Goal: Task Accomplishment & Management: Complete application form

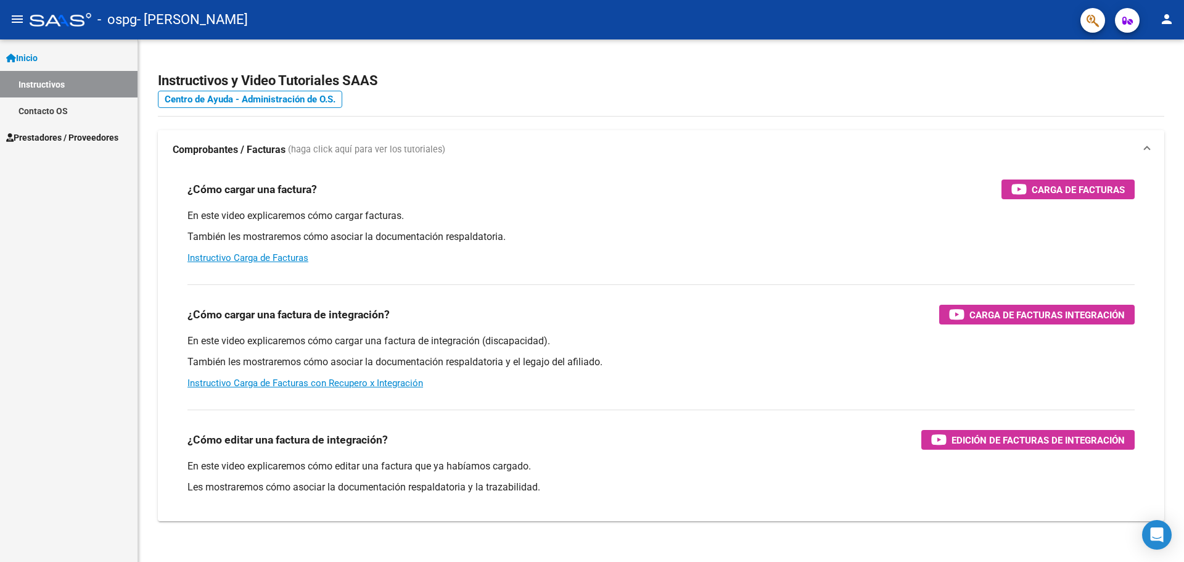
click at [30, 56] on span "Inicio" at bounding box center [21, 58] width 31 height 14
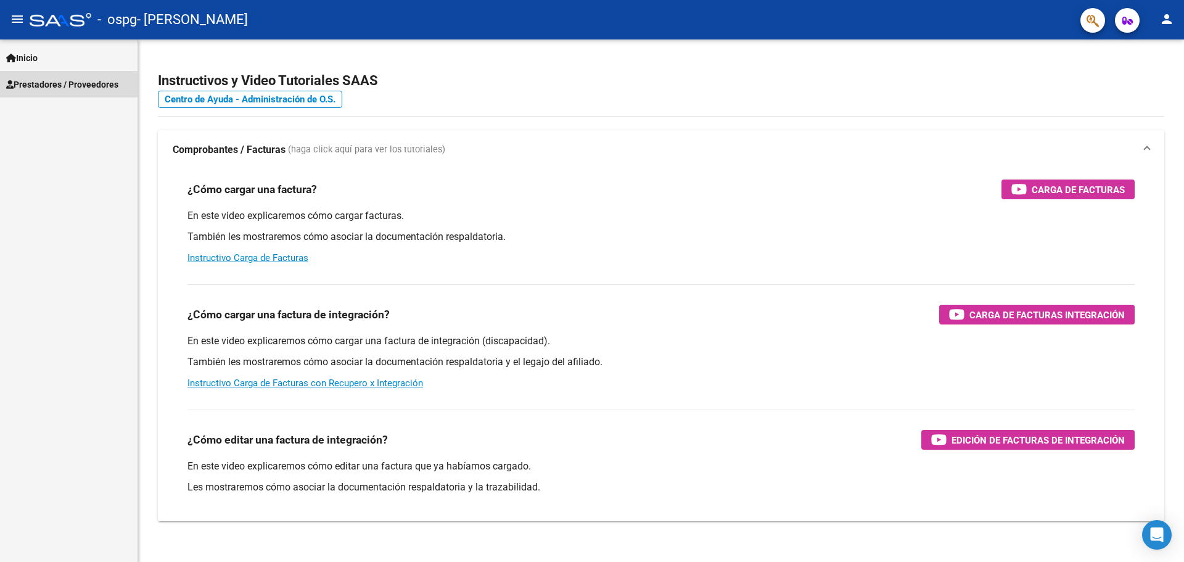
click at [41, 83] on span "Prestadores / Proveedores" at bounding box center [62, 85] width 112 height 14
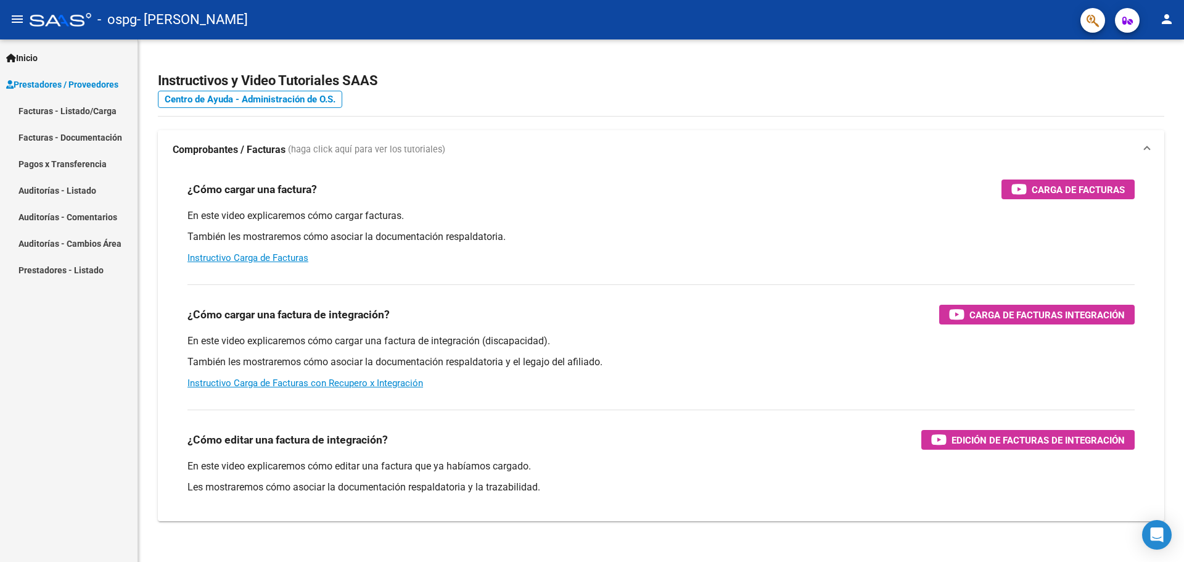
click at [70, 108] on link "Facturas - Listado/Carga" at bounding box center [68, 110] width 137 height 27
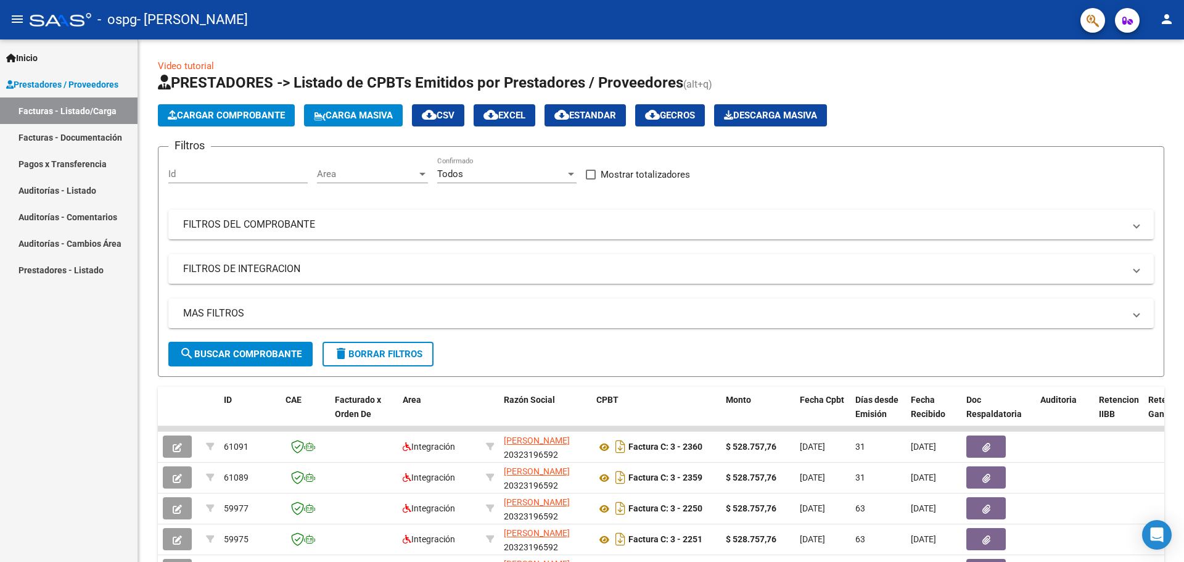
click at [234, 110] on span "Cargar Comprobante" at bounding box center [226, 115] width 117 height 11
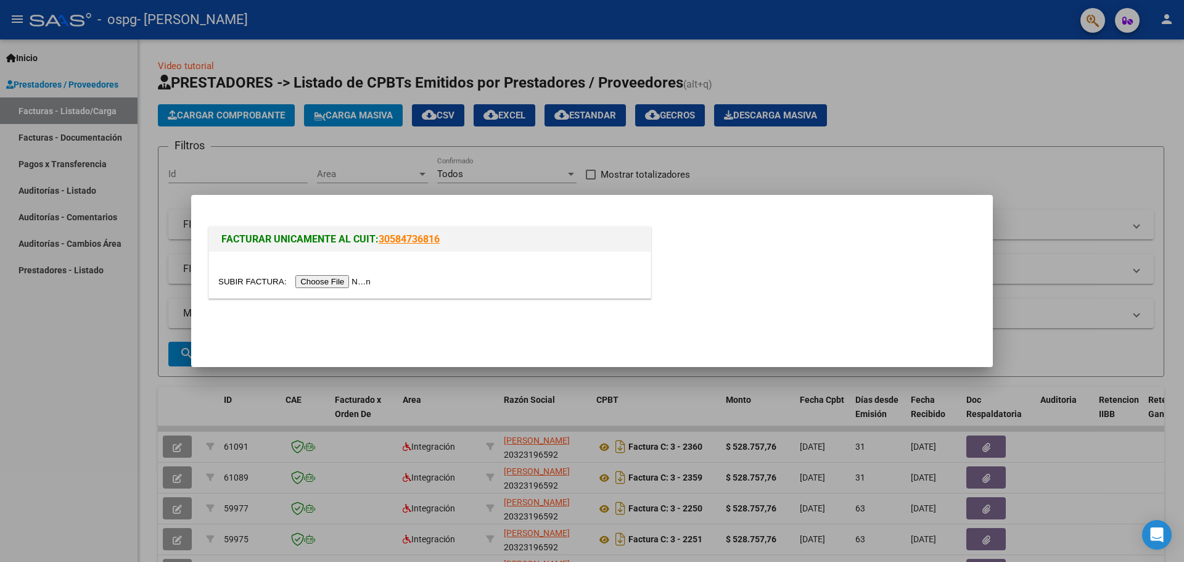
click at [311, 277] on input "file" at bounding box center [296, 281] width 156 height 13
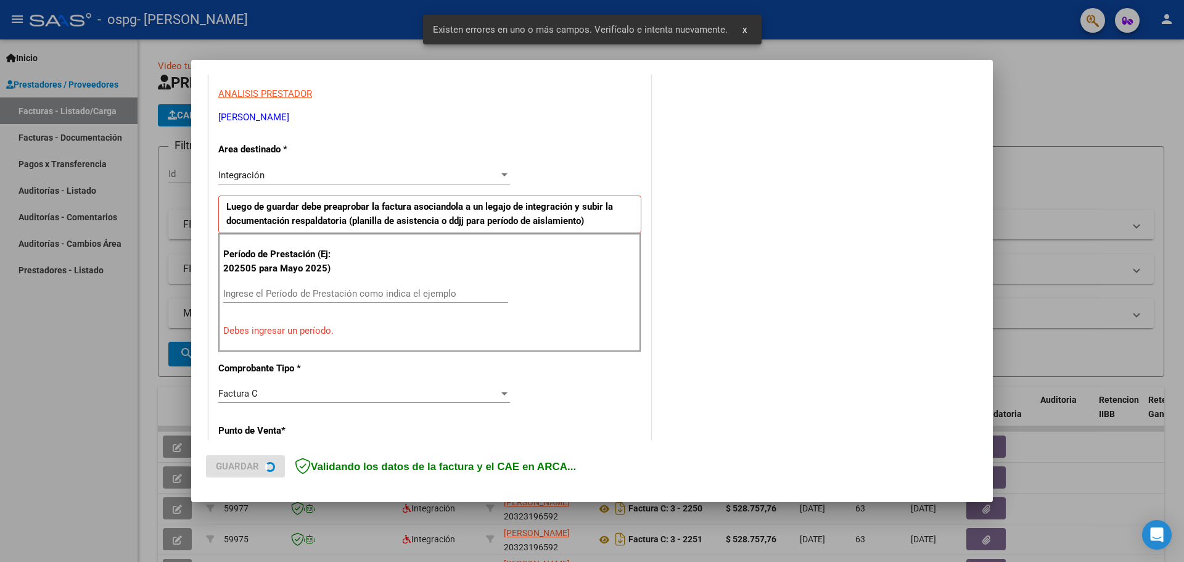
scroll to position [224, 0]
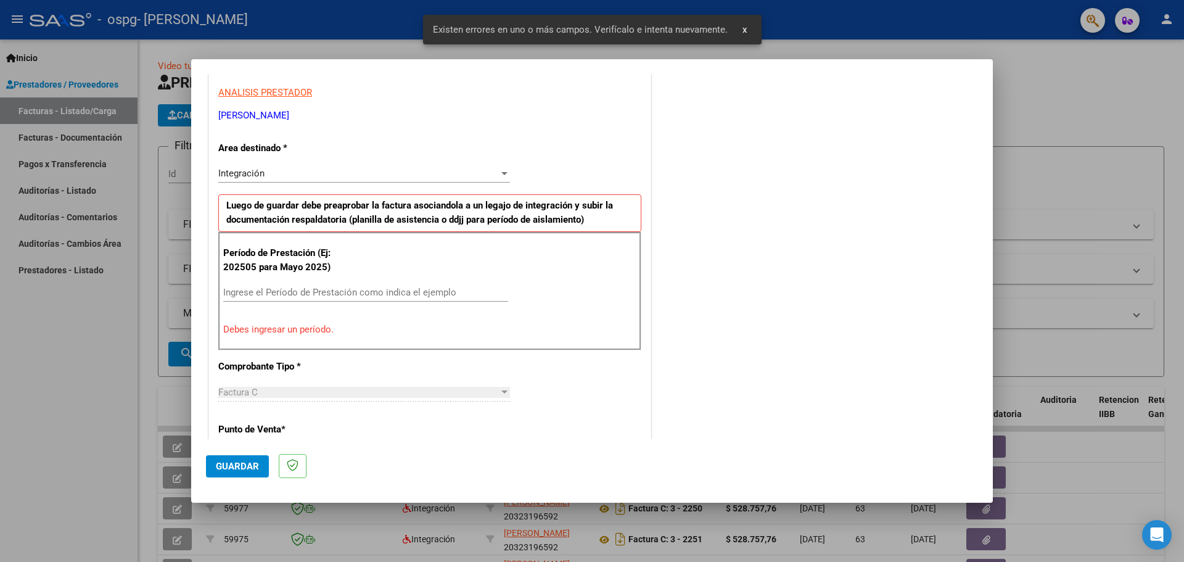
click at [314, 289] on input "Ingrese el Período de Prestación como indica el ejemplo" at bounding box center [365, 292] width 285 height 11
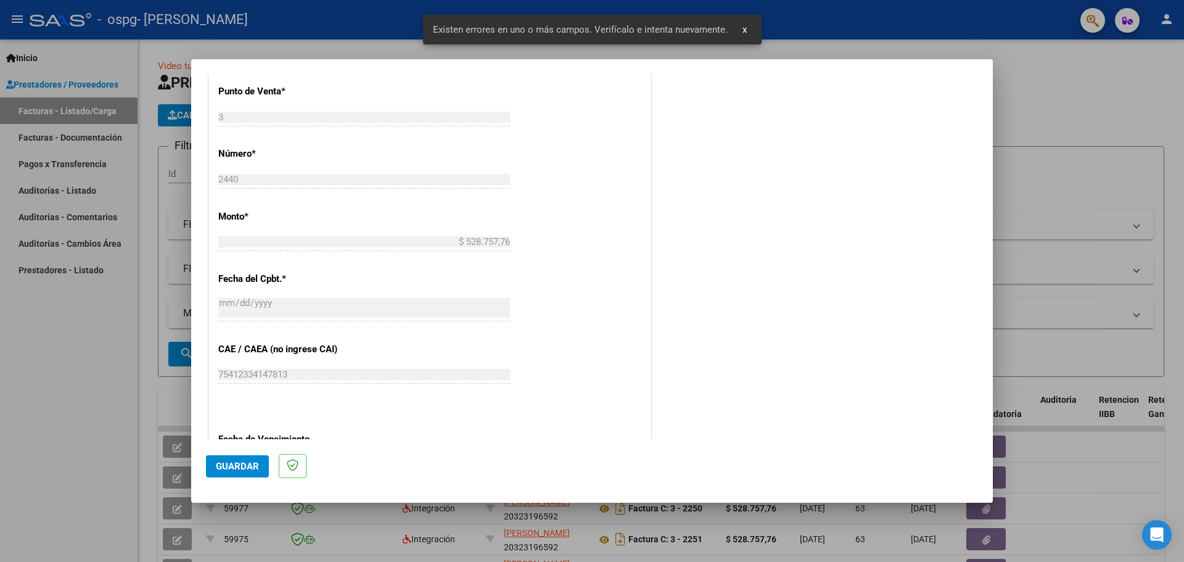
scroll to position [532, 0]
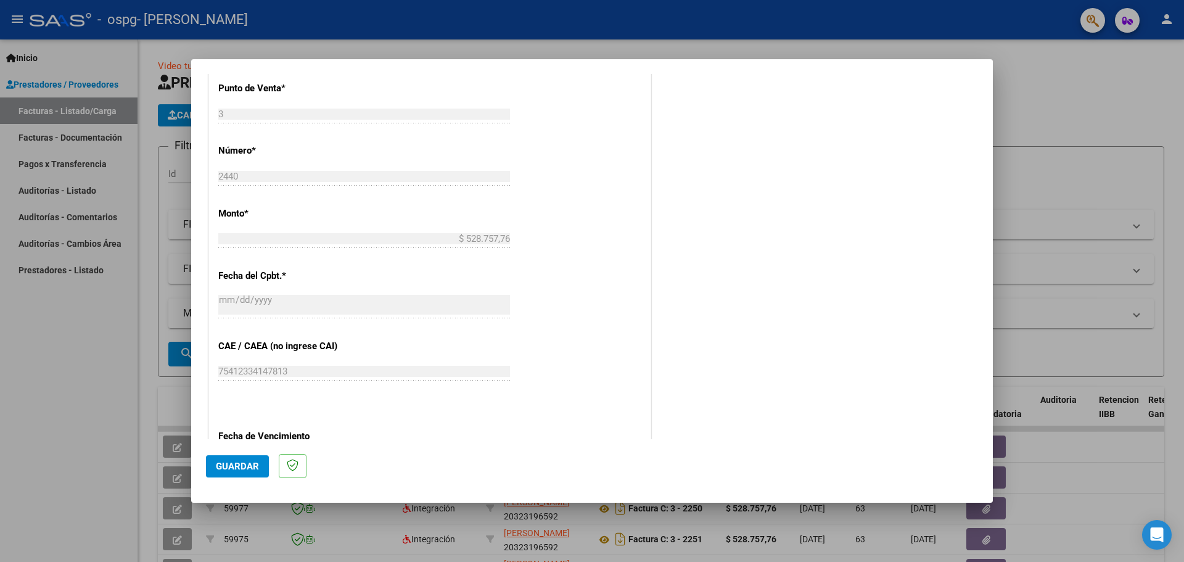
type input "202509"
click at [229, 466] on span "Guardar" at bounding box center [237, 466] width 43 height 11
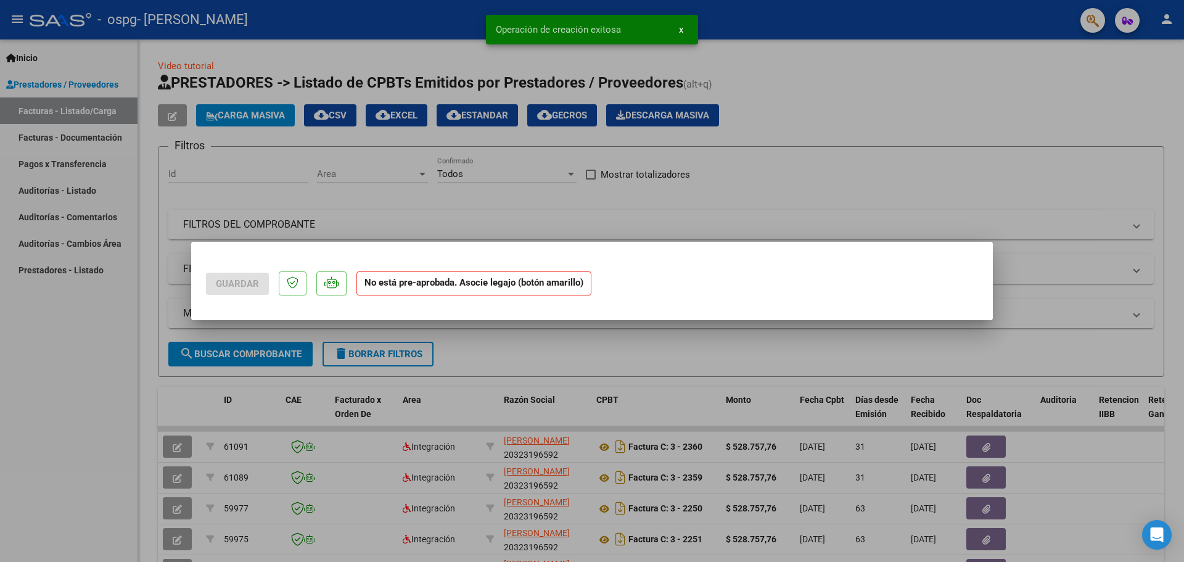
scroll to position [0, 0]
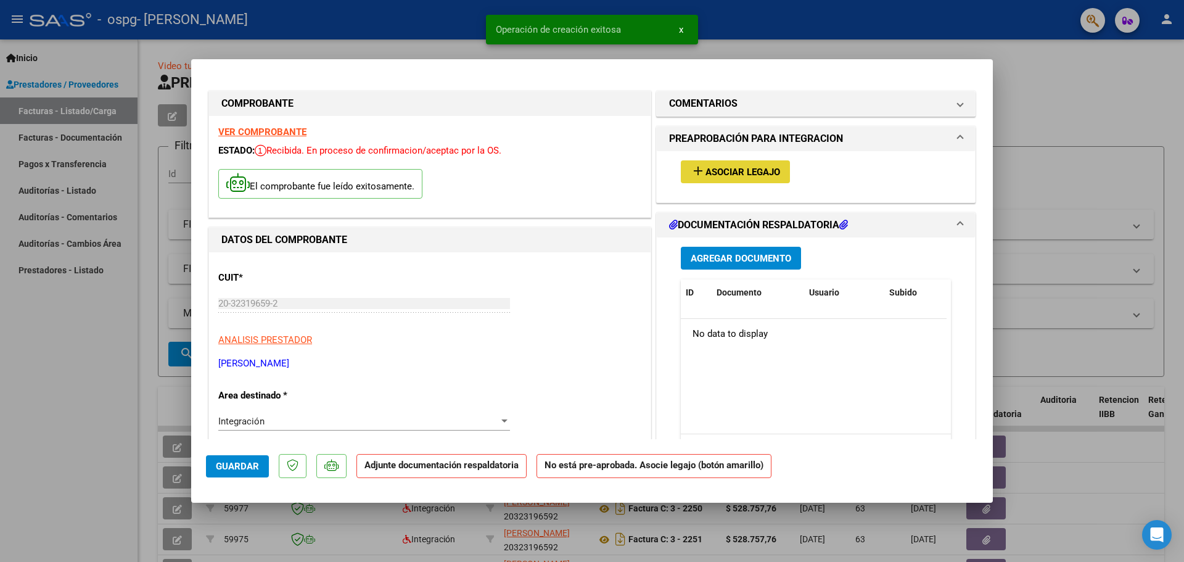
click at [693, 169] on mat-icon "add" at bounding box center [698, 170] width 15 height 15
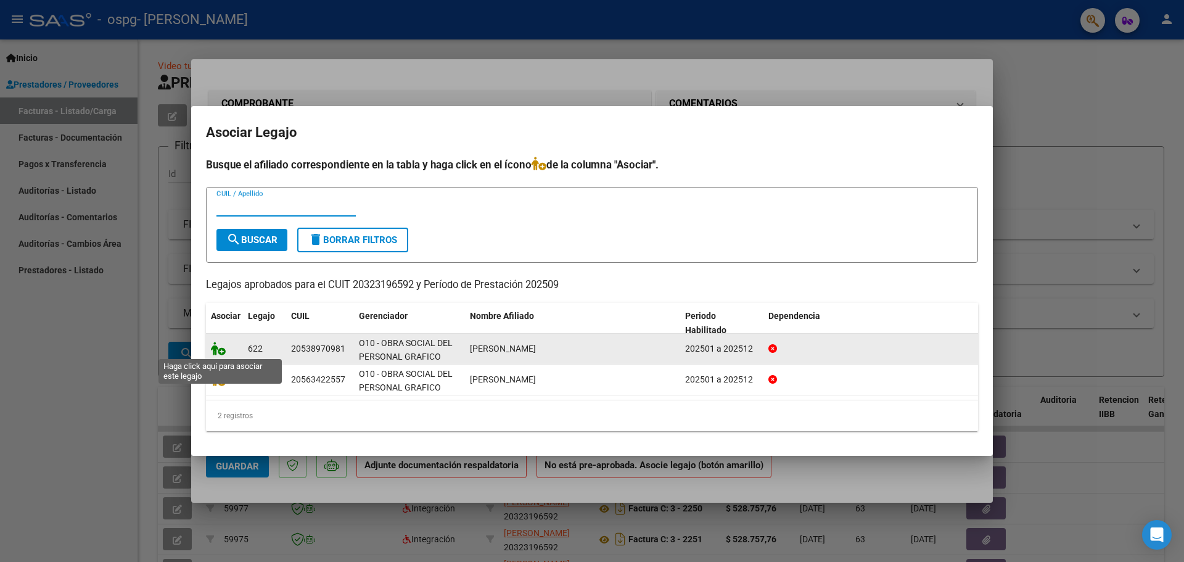
click at [219, 349] on icon at bounding box center [218, 349] width 15 height 14
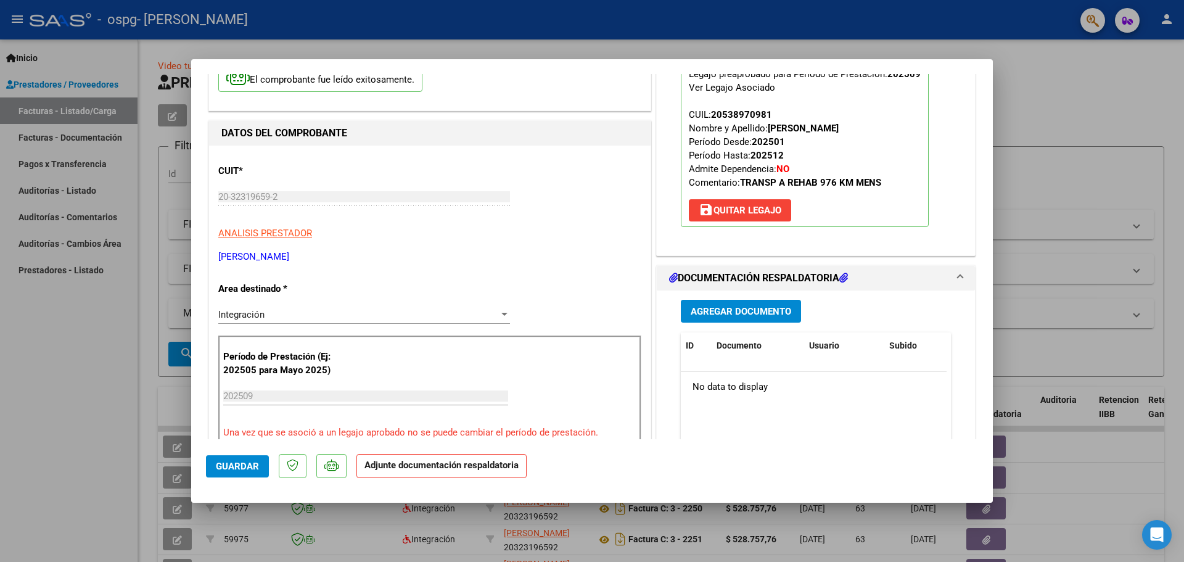
scroll to position [123, 0]
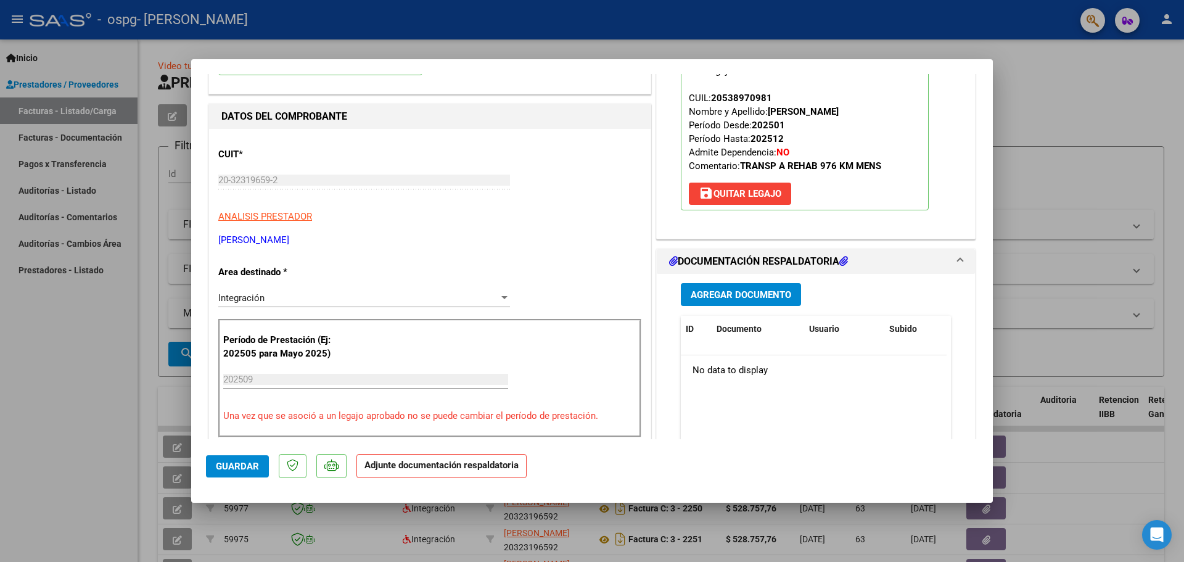
click at [734, 295] on span "Agregar Documento" at bounding box center [741, 294] width 100 height 11
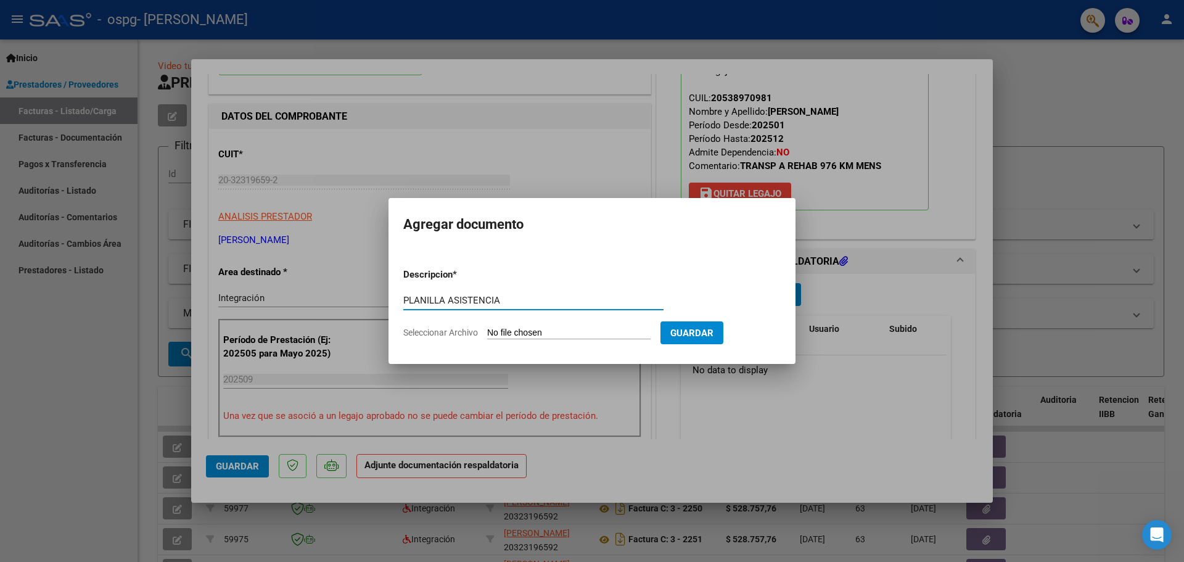
type input "PLANILLA ASISTENCIA"
click at [570, 332] on input "Seleccionar Archivo" at bounding box center [568, 333] width 163 height 12
type input "C:\fakepath\ASIST [DATE] [PERSON_NAME].pdf"
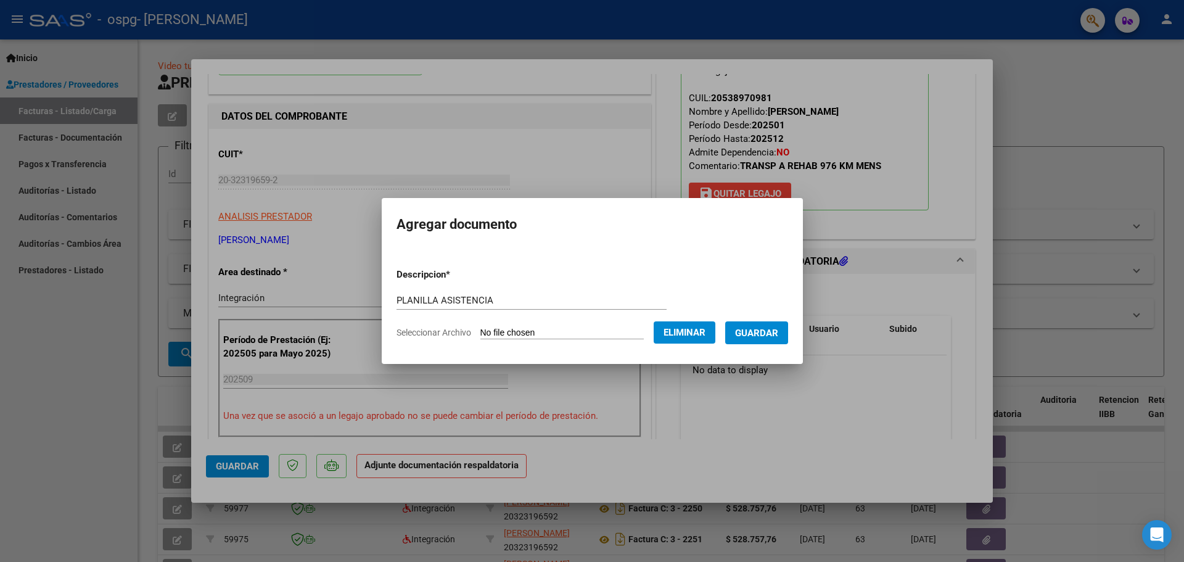
click at [747, 328] on span "Guardar" at bounding box center [756, 332] width 43 height 11
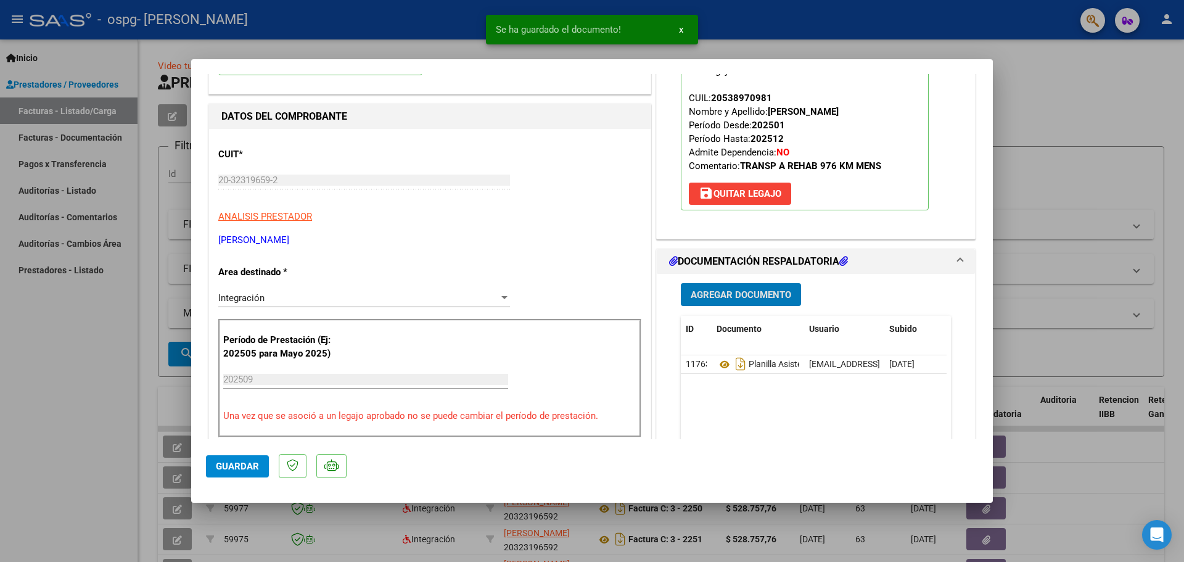
click at [739, 295] on span "Agregar Documento" at bounding box center [741, 294] width 100 height 11
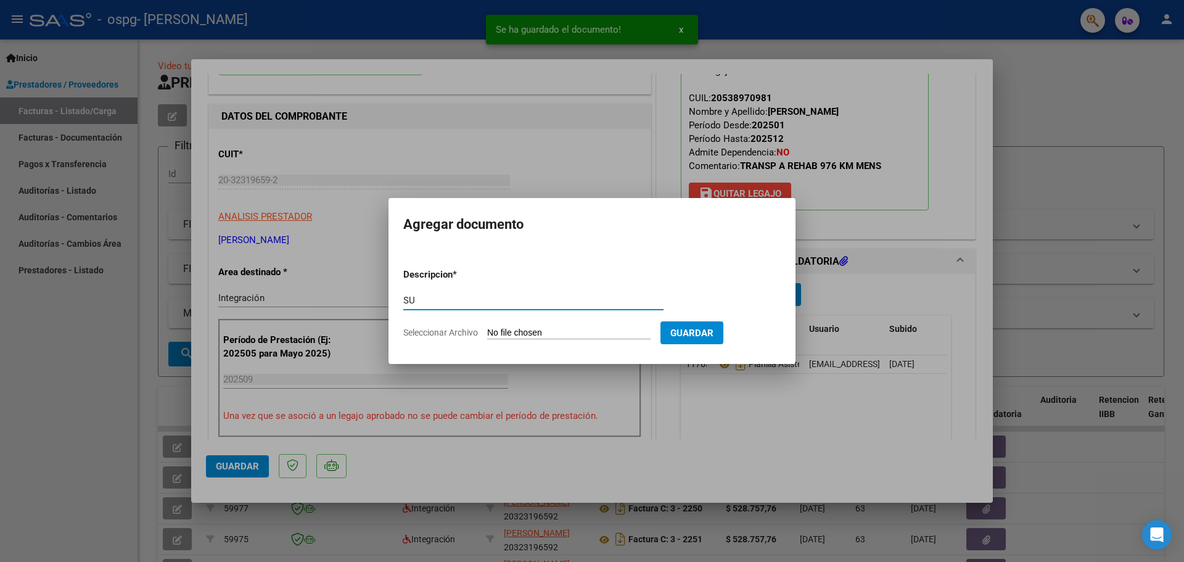
type input "S"
type input "CAE FC 2440"
click at [551, 329] on input "Seleccionar Archivo" at bounding box center [568, 333] width 163 height 12
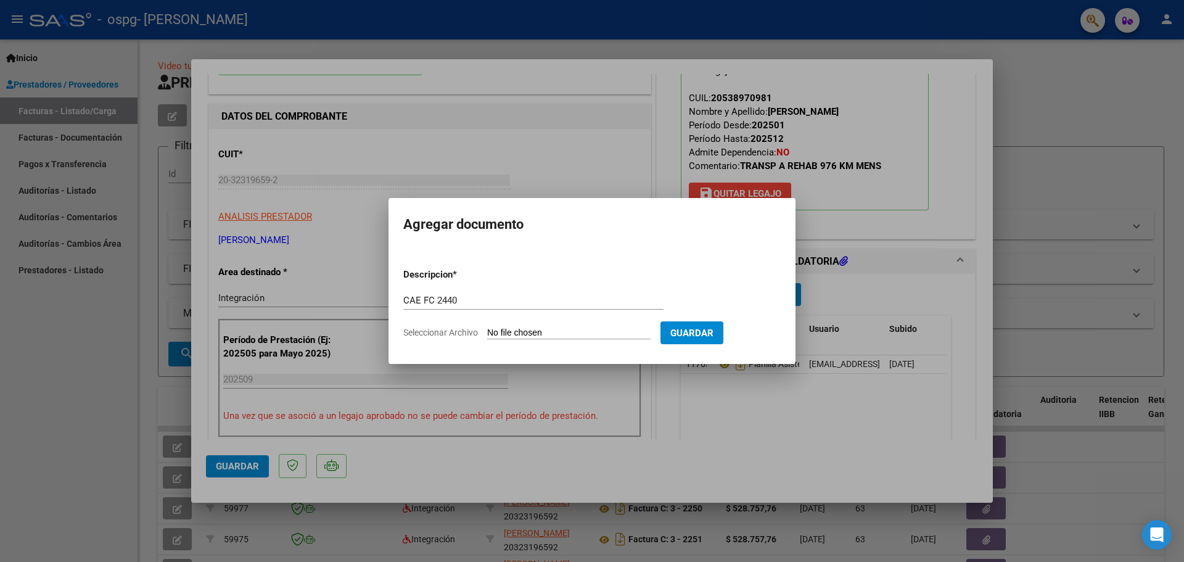
type input "C:\fakepath\CAE FC 2440.pdf"
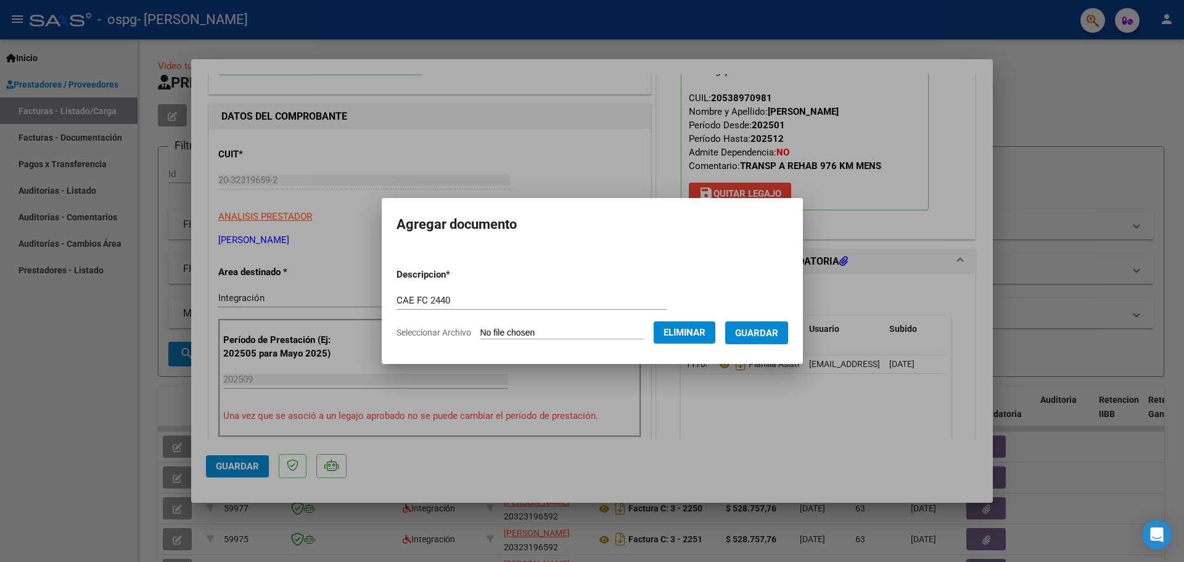
click at [759, 340] on button "Guardar" at bounding box center [756, 332] width 63 height 23
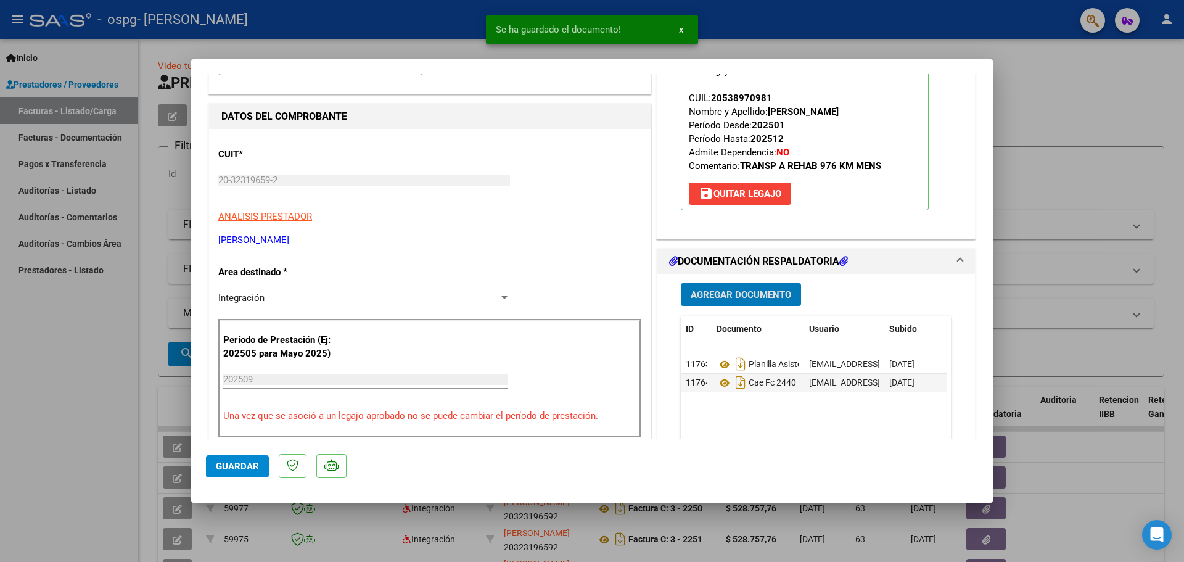
click at [750, 294] on span "Agregar Documento" at bounding box center [741, 294] width 100 height 11
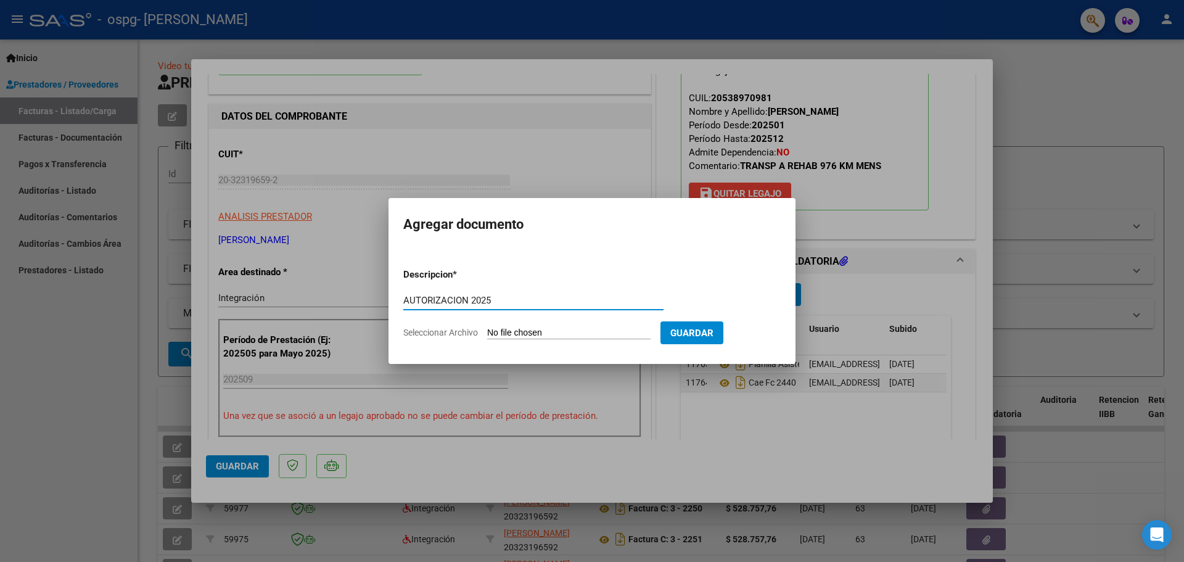
type input "AUTORIZACION 2025"
click at [555, 334] on input "Seleccionar Archivo" at bounding box center [568, 333] width 163 height 12
type input "C:\fakepath\AUTORIACION 2025.doc - Documentos de Google.pdf"
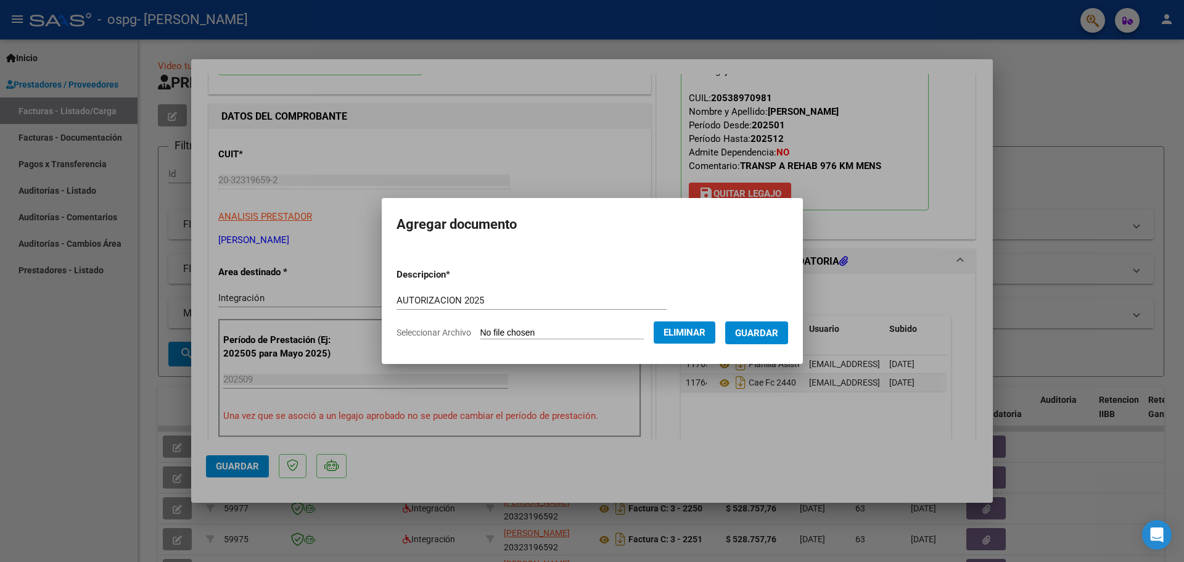
click at [763, 336] on span "Guardar" at bounding box center [756, 332] width 43 height 11
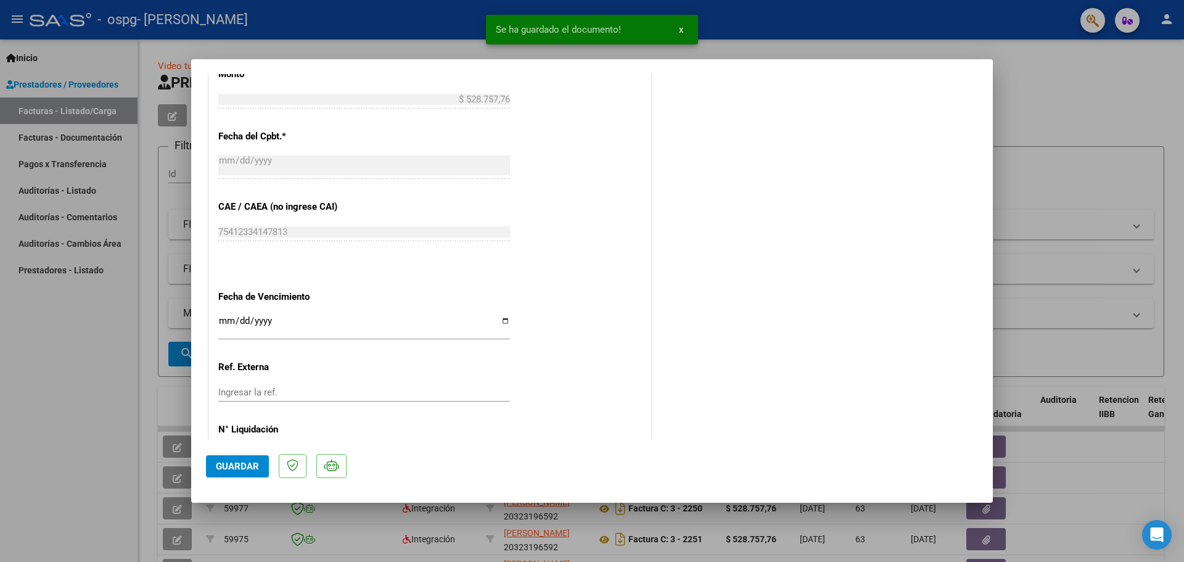
scroll to position [739, 0]
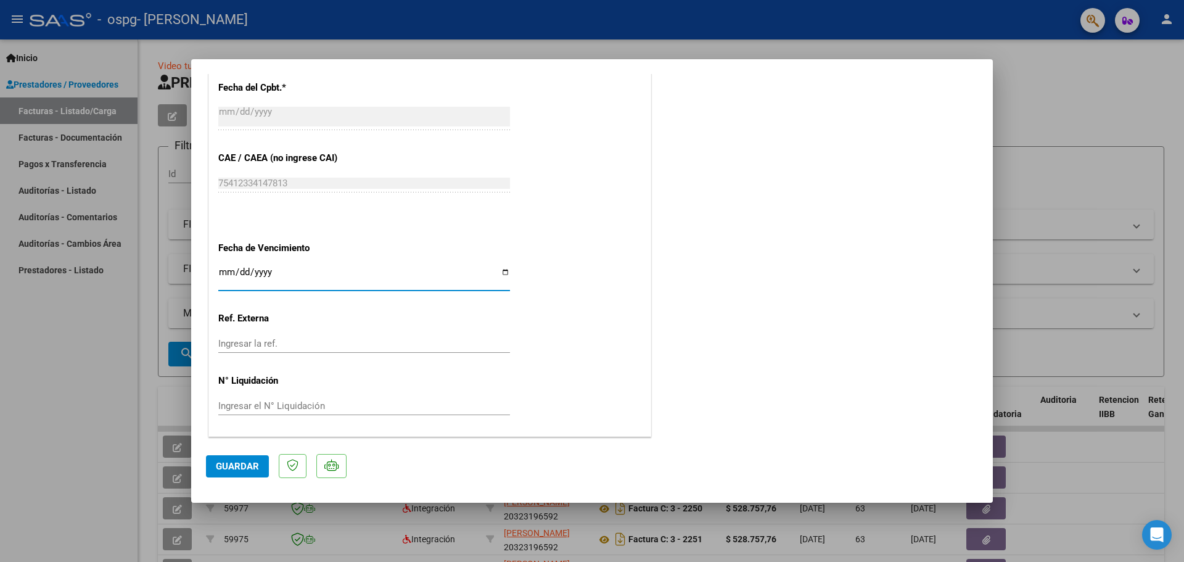
click at [223, 276] on input "Ingresar la fecha" at bounding box center [364, 277] width 292 height 20
type input "[DATE]"
click at [235, 466] on span "Guardar" at bounding box center [237, 466] width 43 height 11
click at [236, 464] on span "Guardar" at bounding box center [237, 466] width 43 height 11
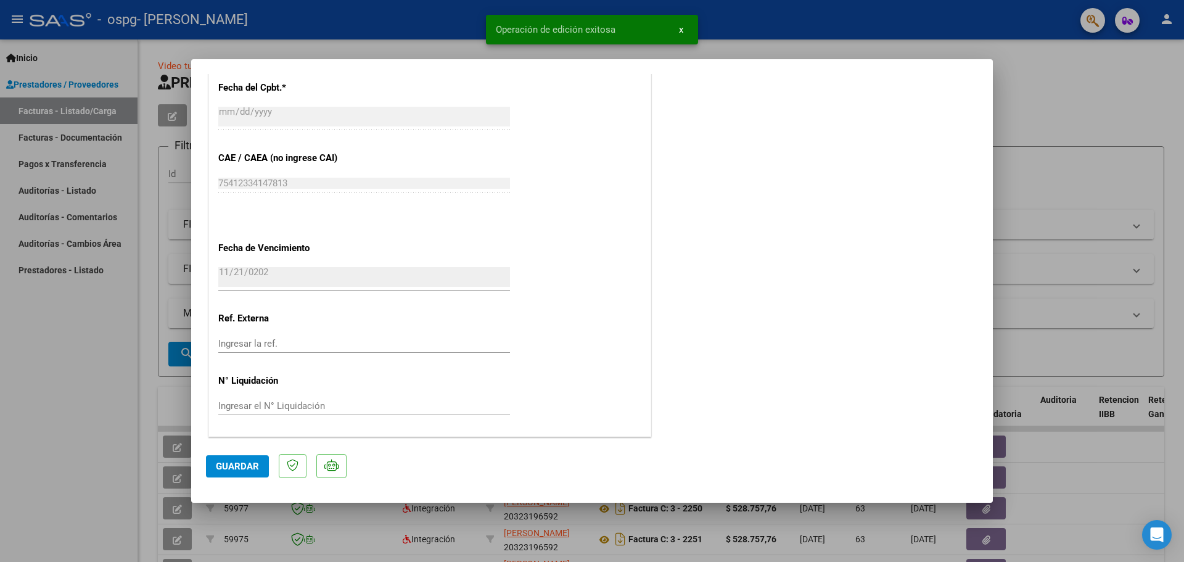
click at [1048, 73] on div at bounding box center [592, 281] width 1184 height 562
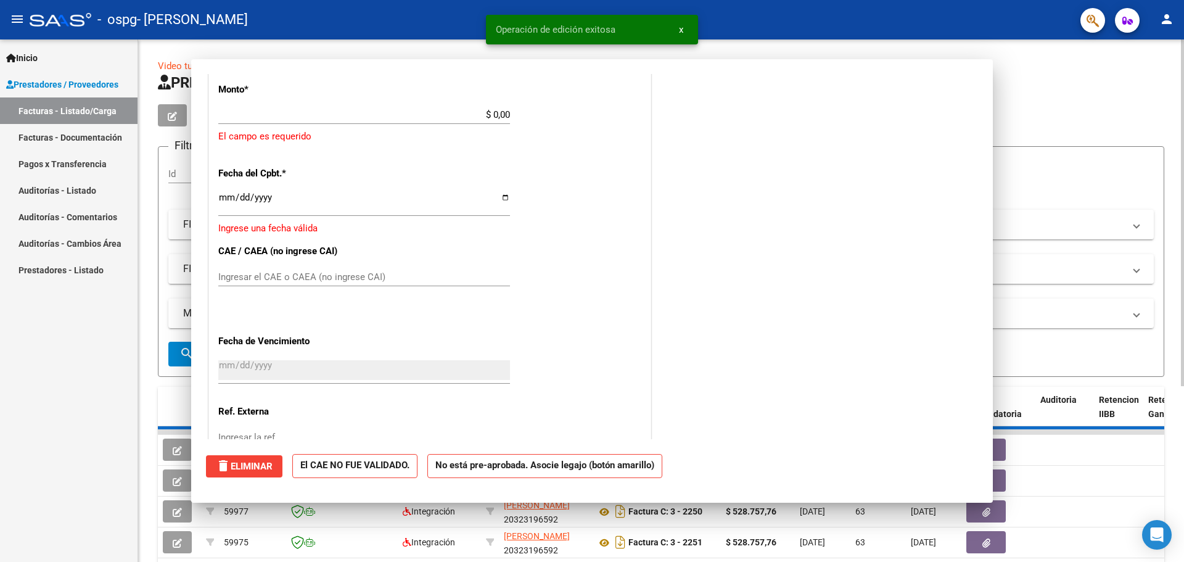
scroll to position [0, 0]
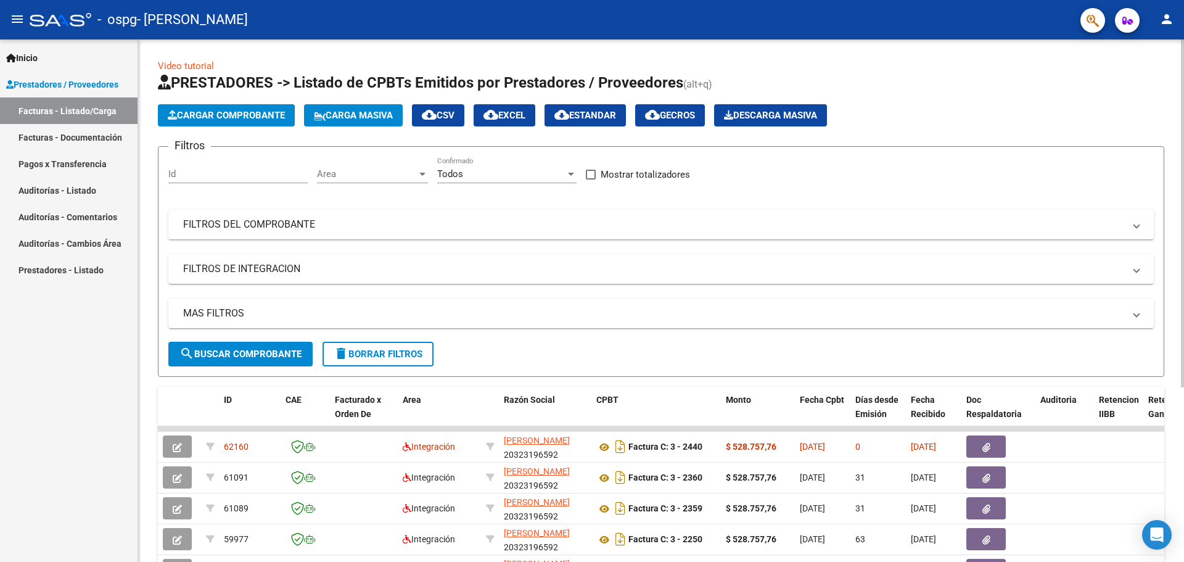
click at [181, 116] on span "Cargar Comprobante" at bounding box center [226, 115] width 117 height 11
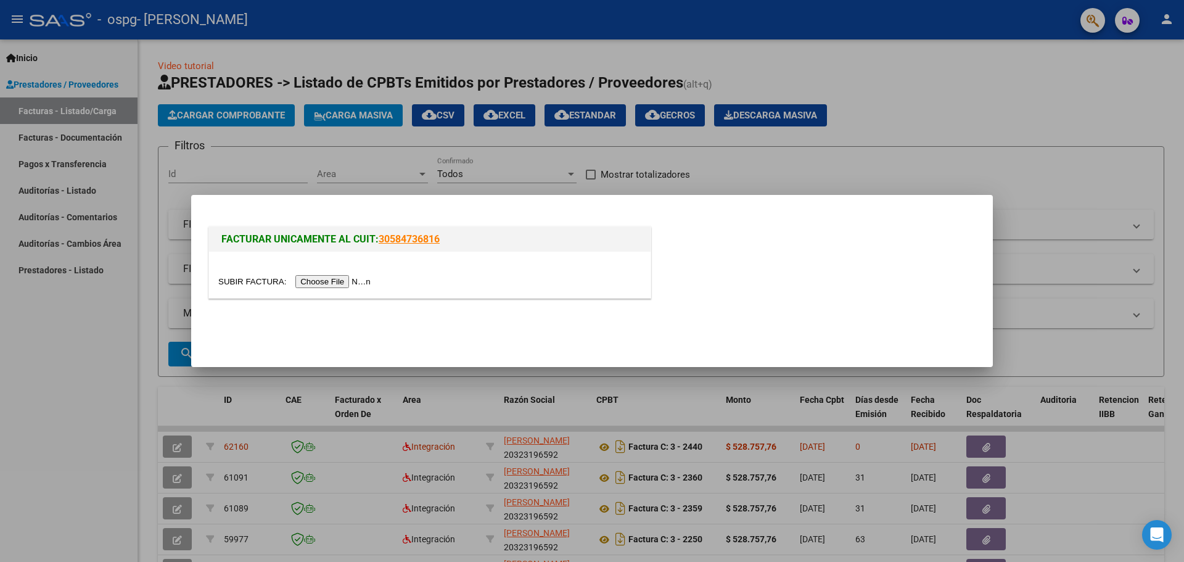
click at [324, 284] on input "file" at bounding box center [296, 281] width 156 height 13
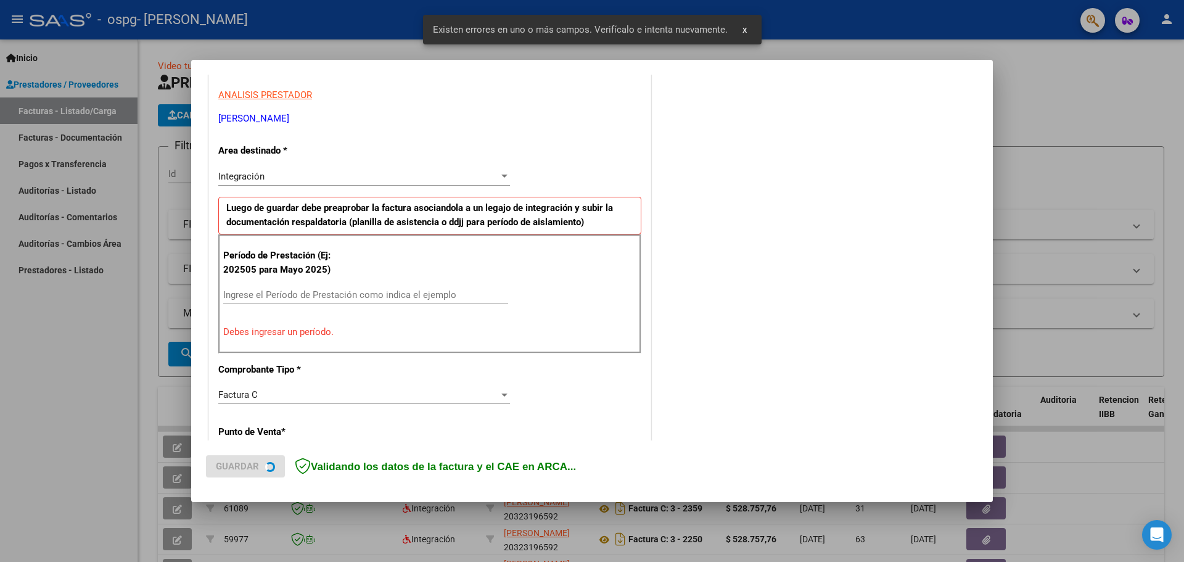
scroll to position [224, 0]
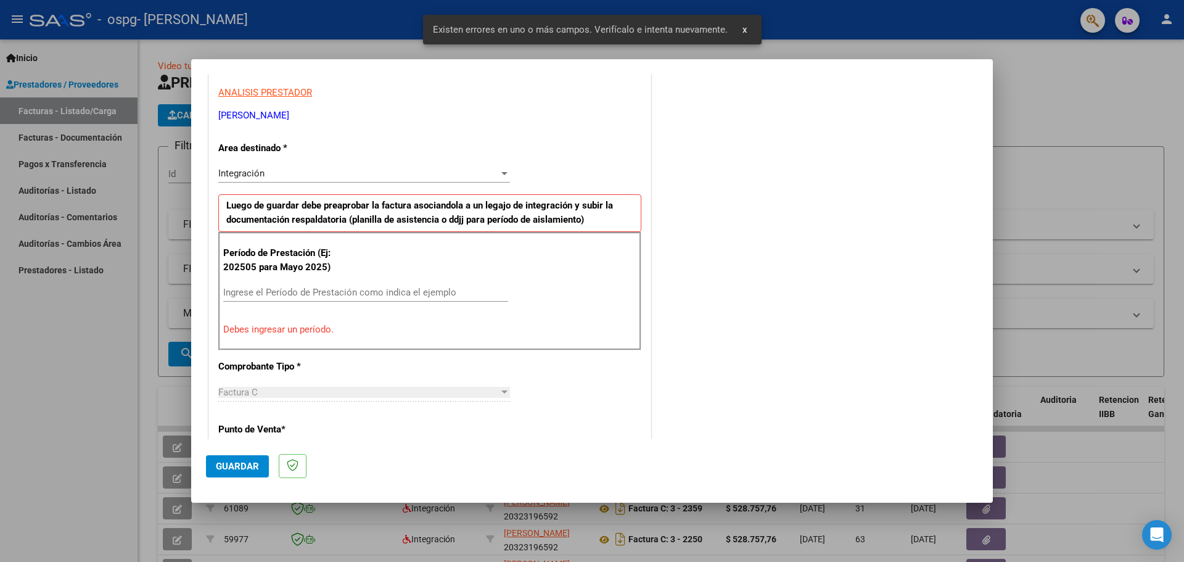
click at [295, 295] on input "Ingrese el Período de Prestación como indica el ejemplo" at bounding box center [365, 292] width 285 height 11
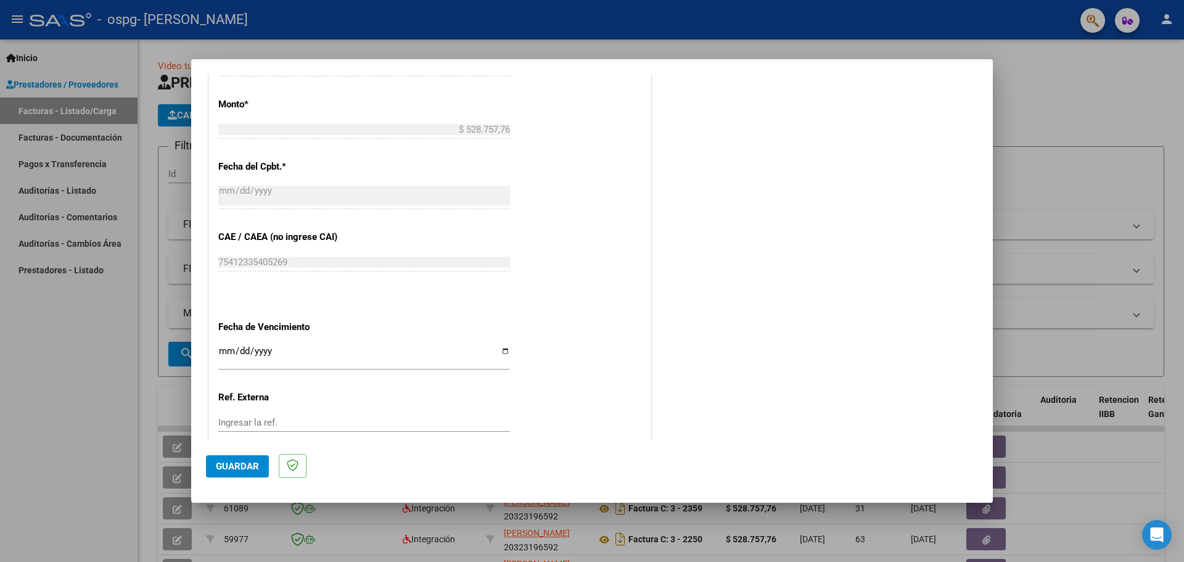
scroll to position [655, 0]
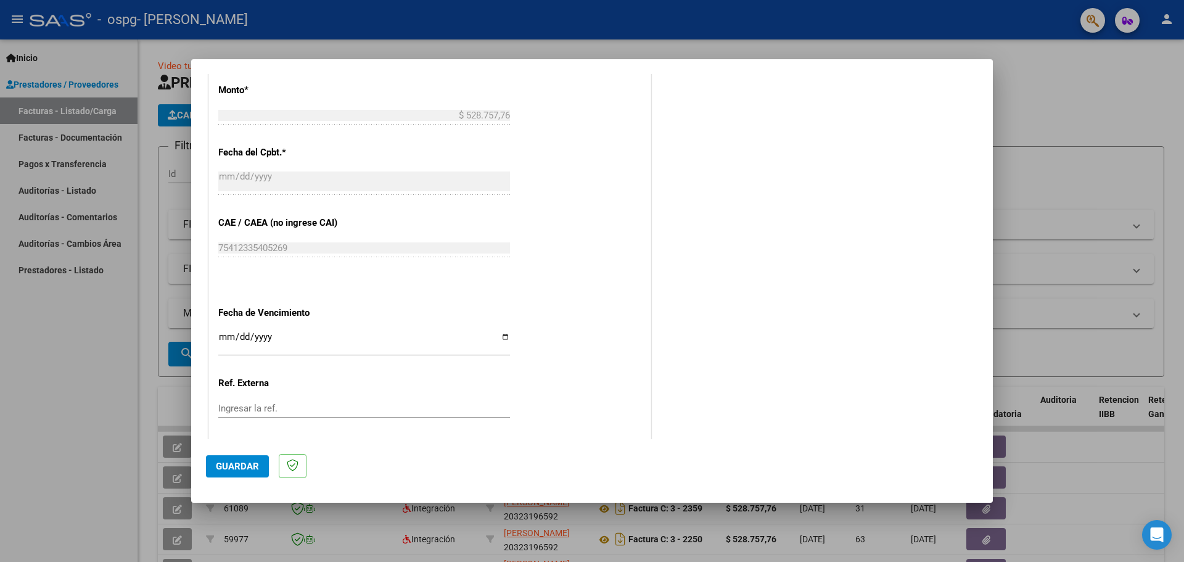
type input "202509"
click at [223, 338] on input "Ingresar la fecha" at bounding box center [364, 342] width 292 height 20
type input "[DATE]"
click at [235, 469] on span "Guardar" at bounding box center [237, 466] width 43 height 11
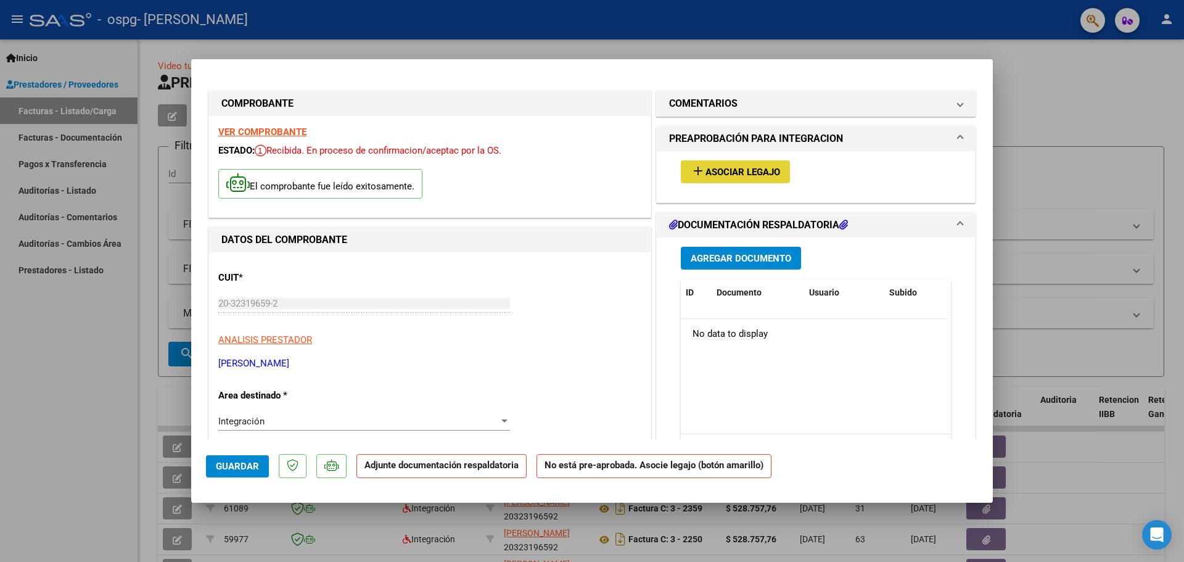
click at [710, 173] on span "Asociar Legajo" at bounding box center [742, 171] width 75 height 11
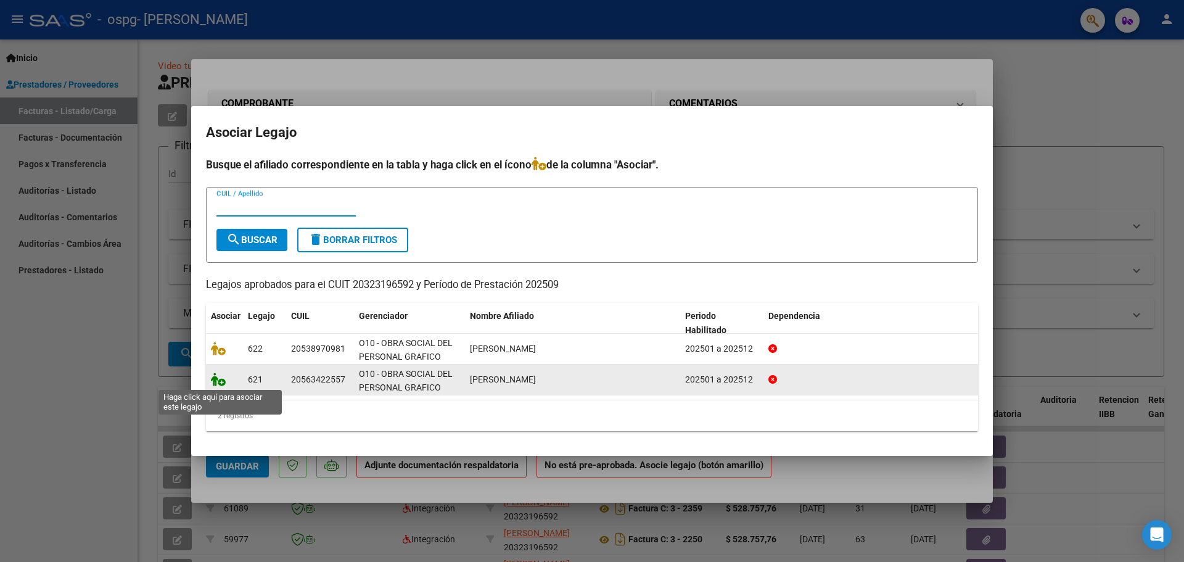
click at [221, 384] on icon at bounding box center [218, 379] width 15 height 14
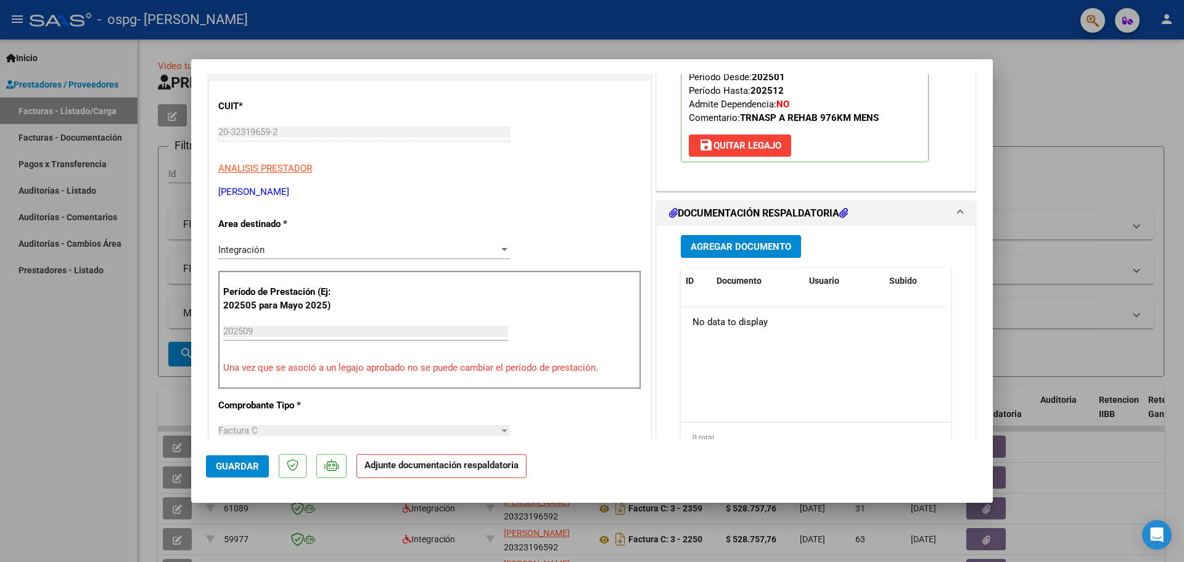
scroll to position [185, 0]
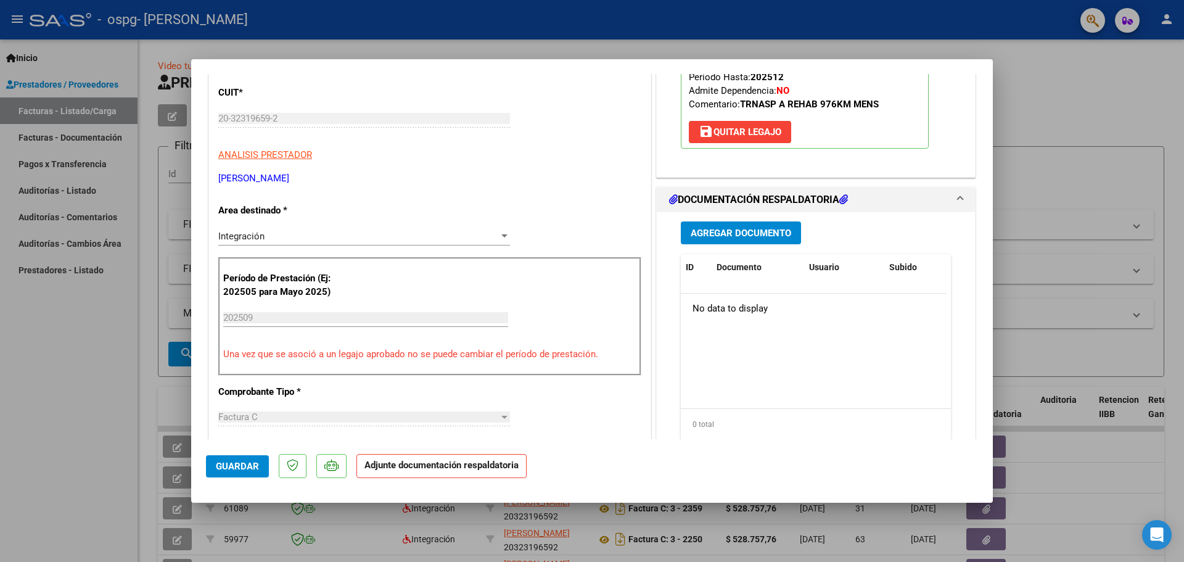
click at [725, 244] on div "Agregar Documento ID Documento Usuario Subido Acción No data to display 0 total…" at bounding box center [815, 335] width 289 height 246
click at [722, 237] on span "Agregar Documento" at bounding box center [741, 233] width 100 height 11
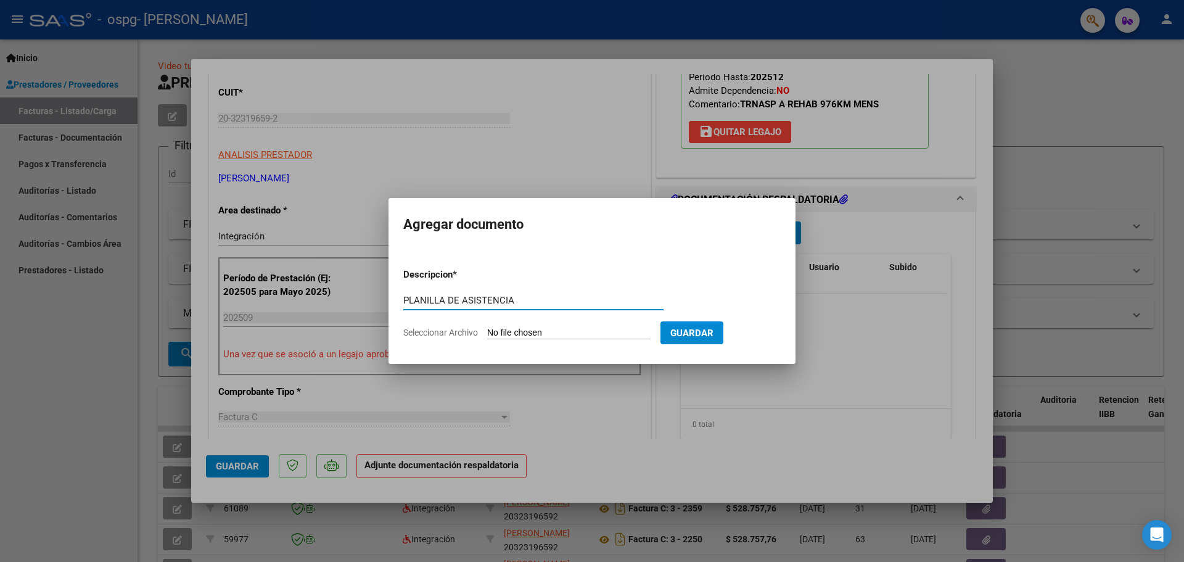
type input "PLANILLA DE ASISTENCIA"
click at [605, 332] on input "Seleccionar Archivo" at bounding box center [568, 333] width 163 height 12
type input "C:\fakepath\ASIST [DATE] [PERSON_NAME].pdf"
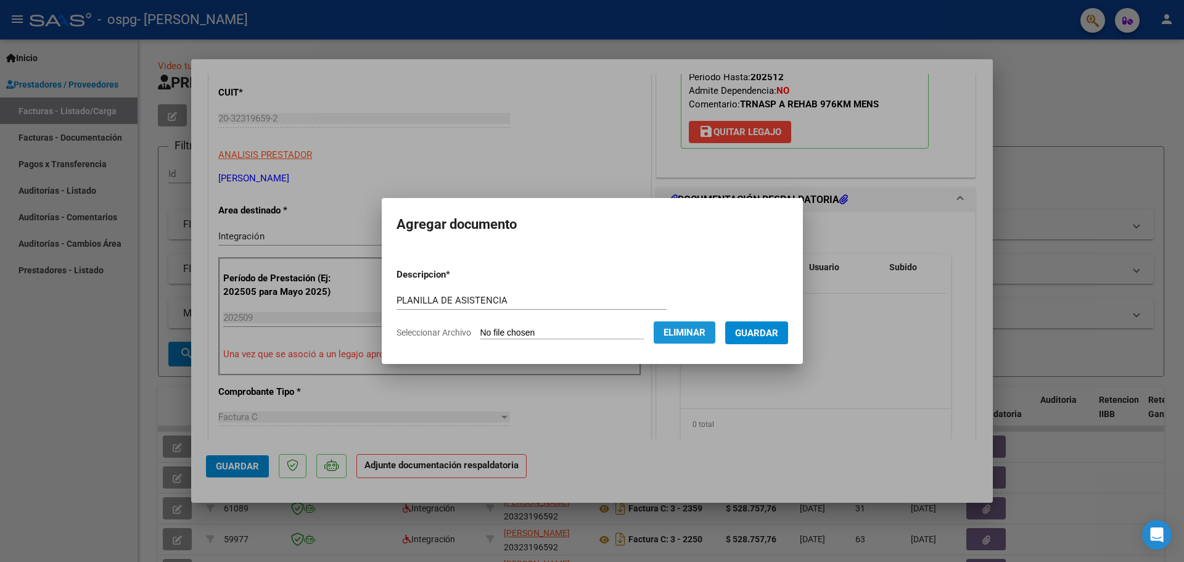
click at [700, 335] on span "Eliminar" at bounding box center [684, 332] width 42 height 11
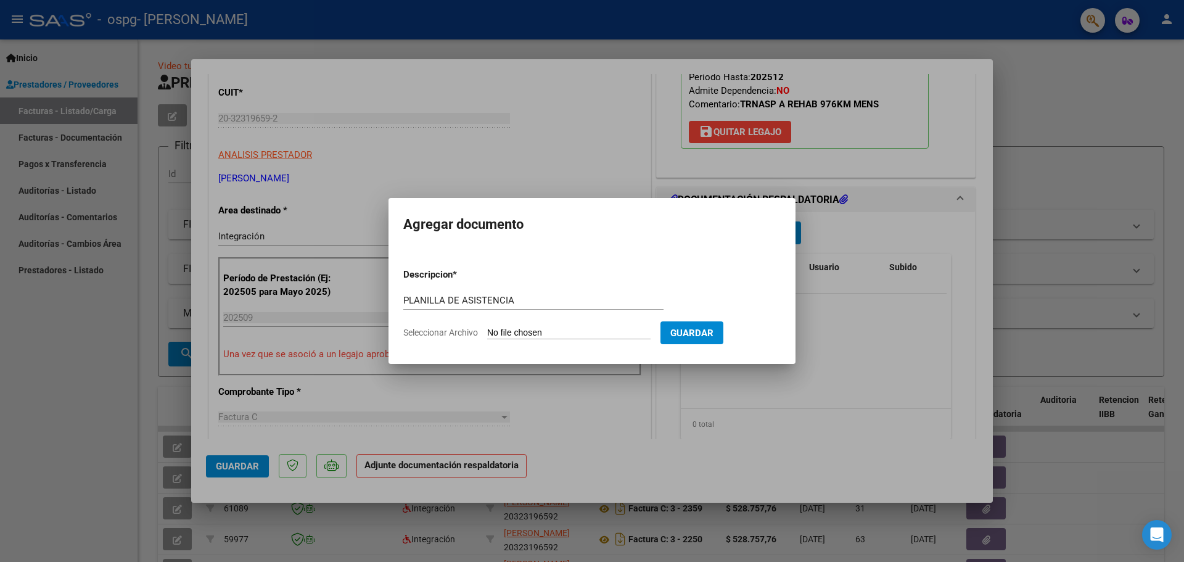
click at [610, 333] on input "Seleccionar Archivo" at bounding box center [568, 333] width 163 height 12
type input "C:\fakepath\ASIST [DATE] [PERSON_NAME].pdf"
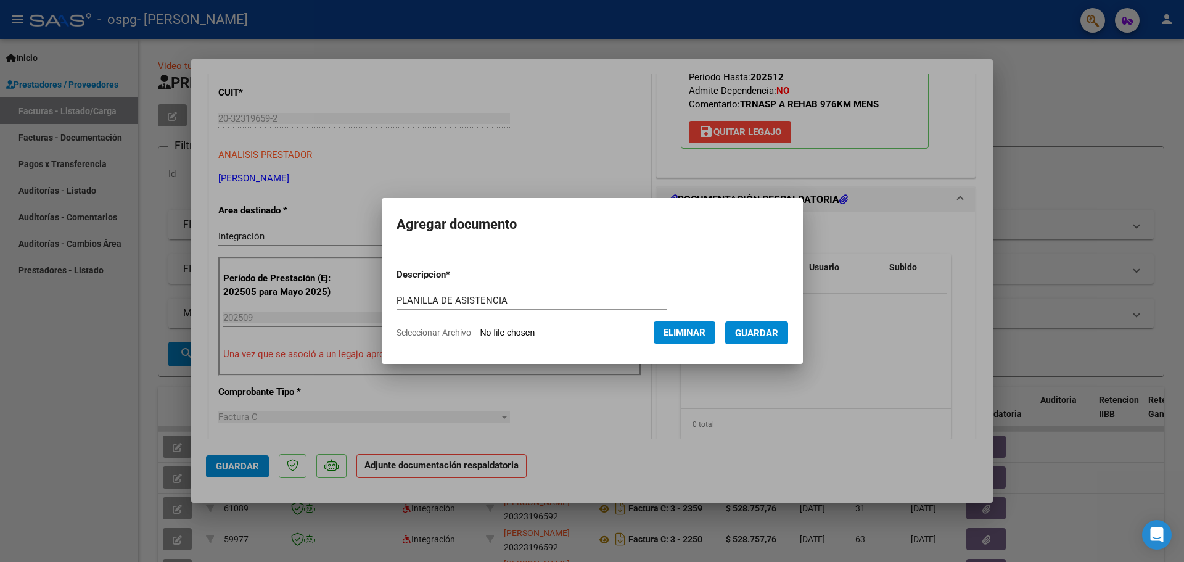
click at [757, 337] on span "Guardar" at bounding box center [756, 332] width 43 height 11
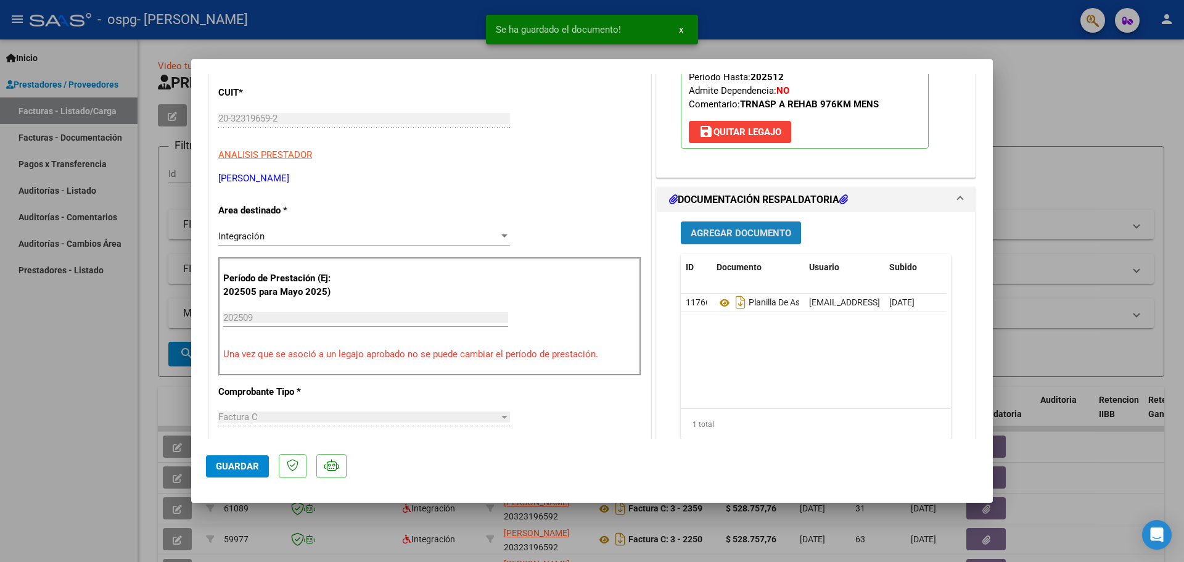
click at [741, 239] on button "Agregar Documento" at bounding box center [741, 232] width 120 height 23
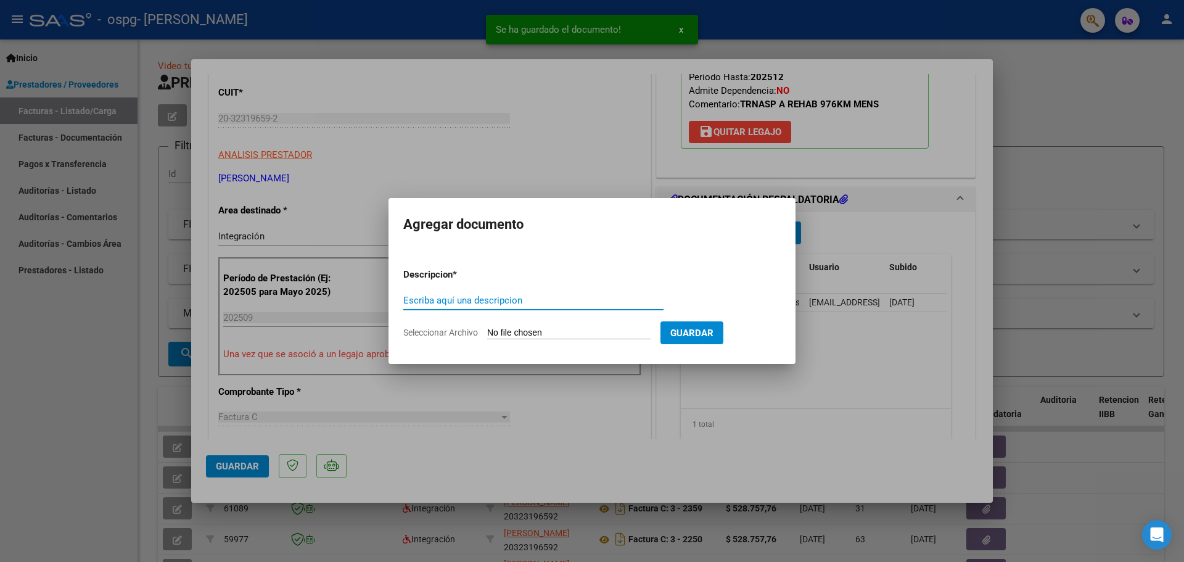
click at [525, 291] on div "Escriba aquí una descripcion" at bounding box center [533, 300] width 260 height 18
type input "CAE FC 2441"
click at [507, 328] on input "Seleccionar Archivo" at bounding box center [568, 333] width 163 height 12
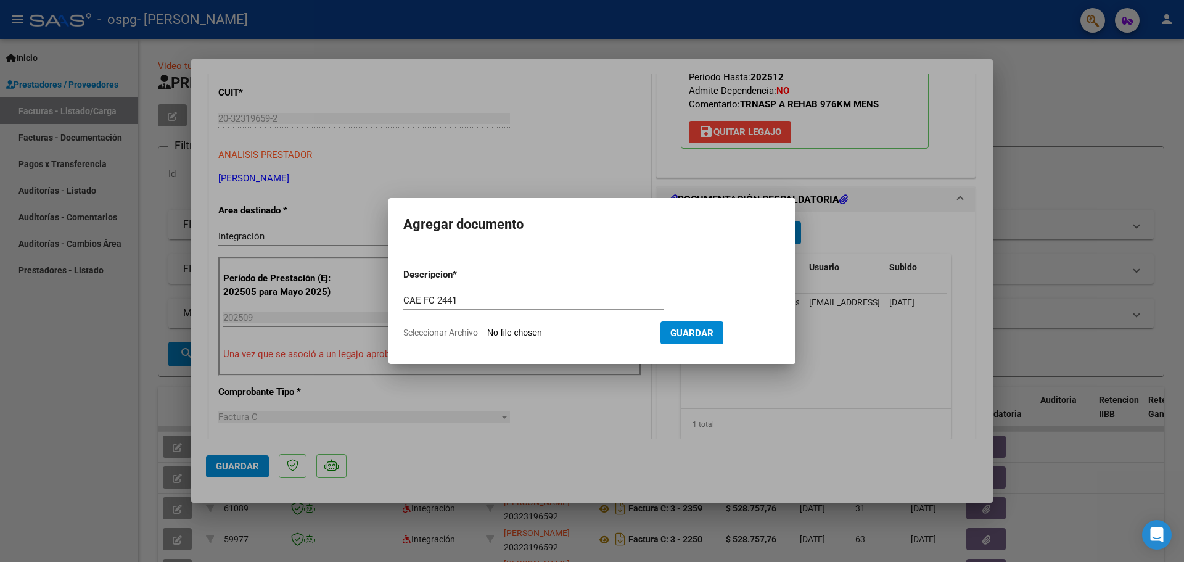
type input "C:\fakepath\CAE FC 2441.pdf"
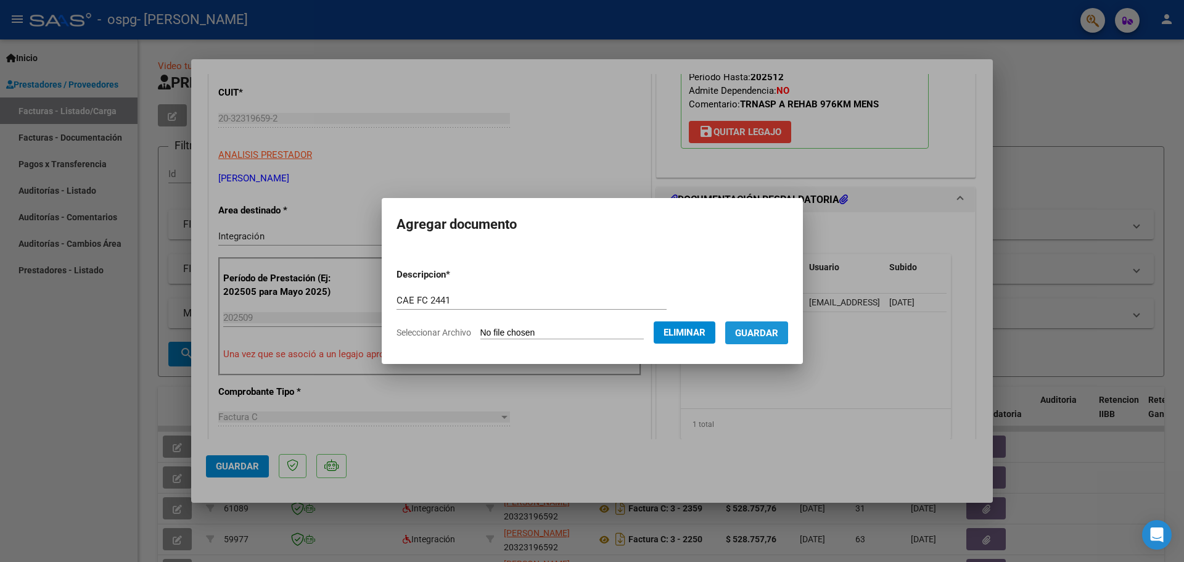
click at [748, 330] on span "Guardar" at bounding box center [756, 332] width 43 height 11
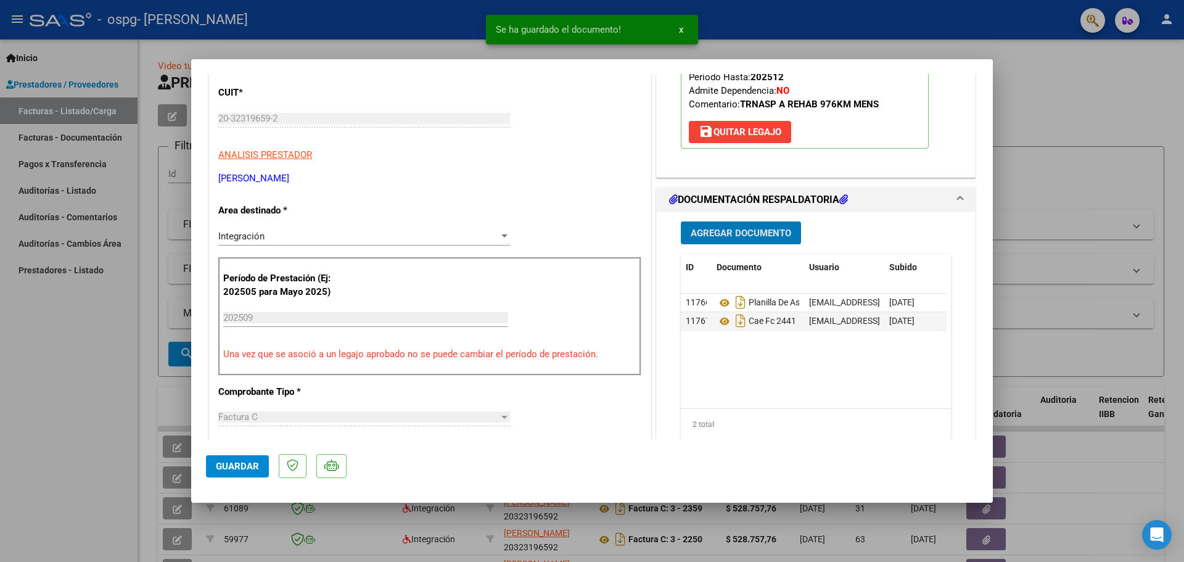
click at [704, 229] on span "Agregar Documento" at bounding box center [741, 233] width 100 height 11
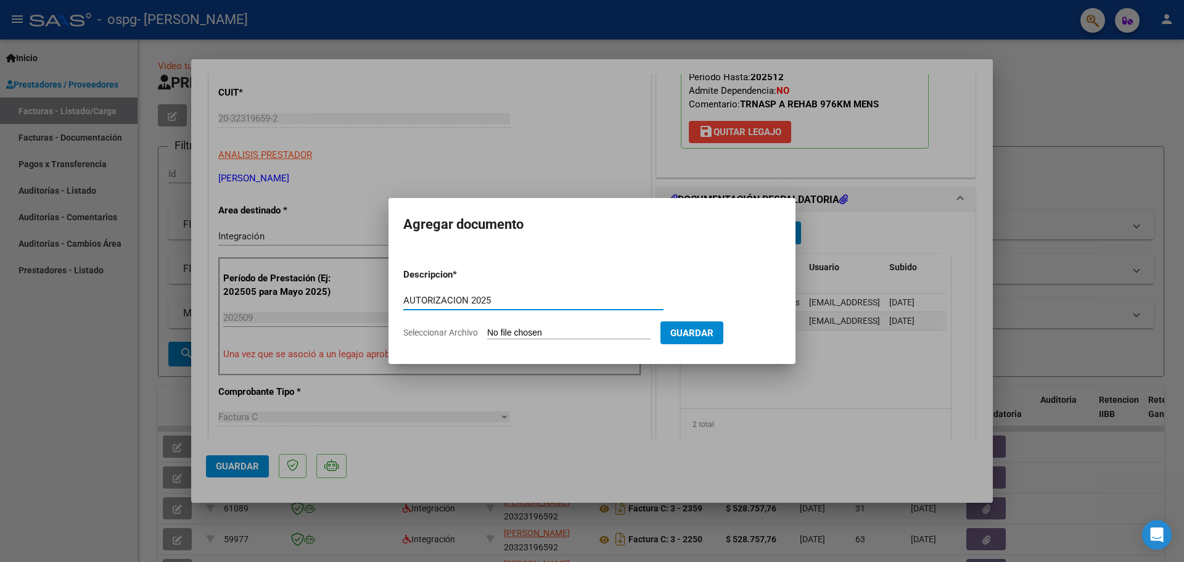
type input "AUTORIZACION 2025"
click at [496, 331] on input "Seleccionar Archivo" at bounding box center [568, 333] width 163 height 12
type input "C:\fakepath\AUTORIACION 2025.doc - Documentos de Google.pdf"
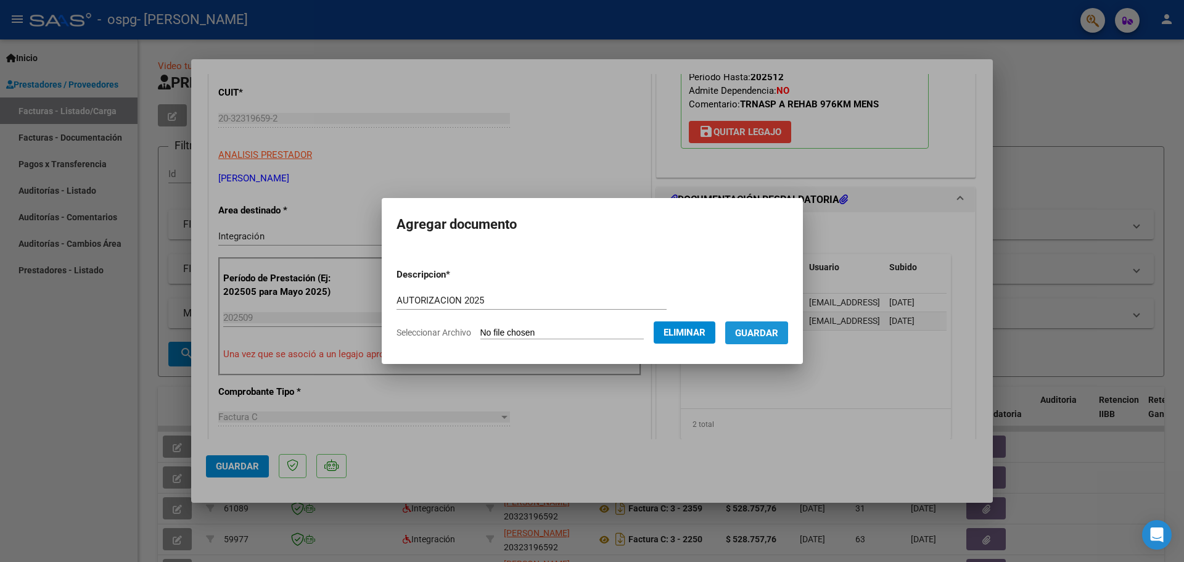
click at [762, 334] on span "Guardar" at bounding box center [756, 332] width 43 height 11
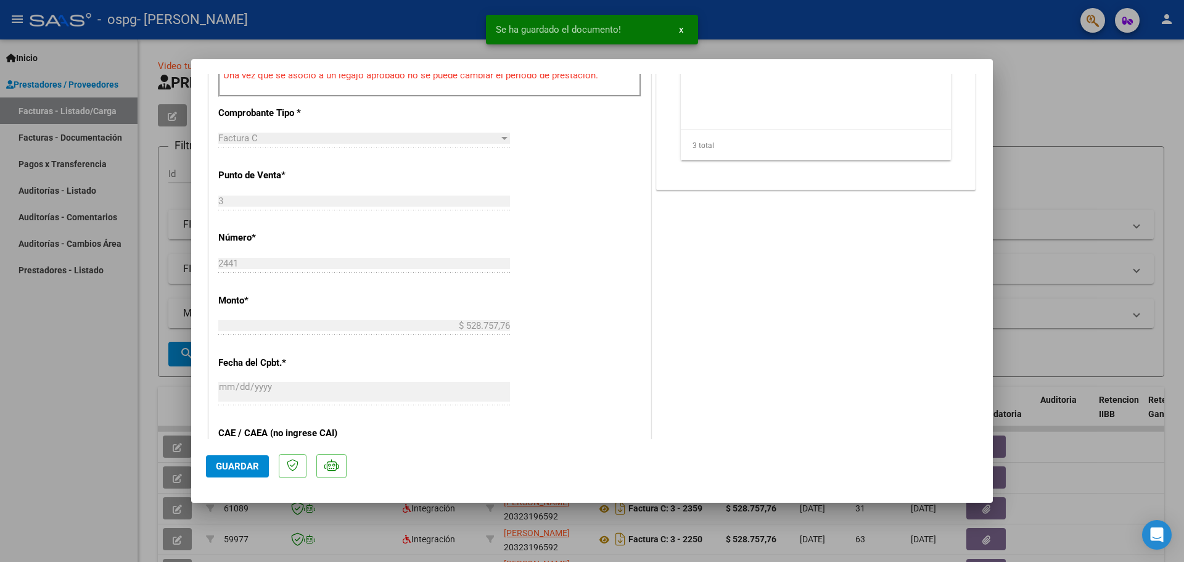
scroll to position [555, 0]
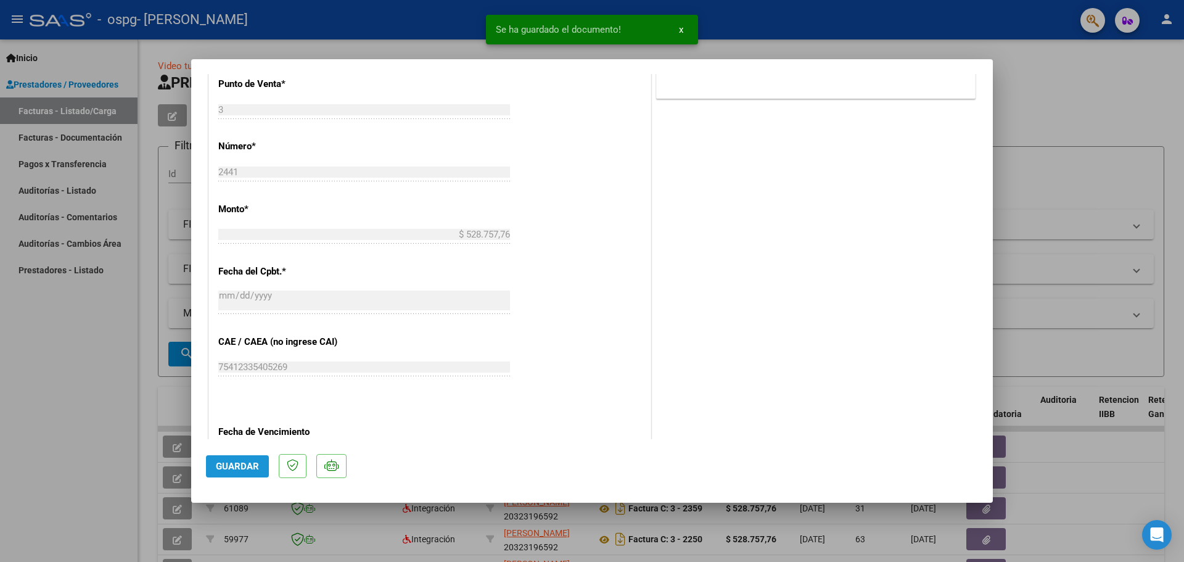
click at [232, 465] on span "Guardar" at bounding box center [237, 466] width 43 height 11
click at [710, 120] on div "COMENTARIOS Comentarios del Prestador / Gerenciador: PREAPROBACIÓN PARA INTEGRA…" at bounding box center [816, 78] width 324 height 1090
click at [944, 47] on div at bounding box center [592, 281] width 1184 height 562
